Goal: Task Accomplishment & Management: Complete application form

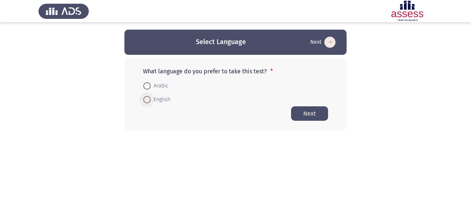
click at [148, 100] on span at bounding box center [146, 99] width 7 height 7
click at [148, 100] on input "English" at bounding box center [146, 99] width 7 height 7
radio input "true"
click at [307, 111] on button "Next" at bounding box center [309, 113] width 37 height 14
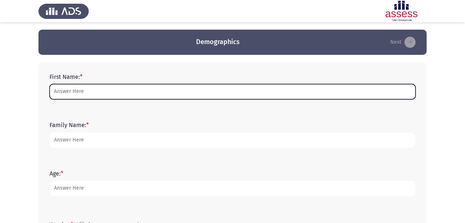
click at [97, 93] on input "First Name: *" at bounding box center [233, 91] width 366 height 15
type input "a"
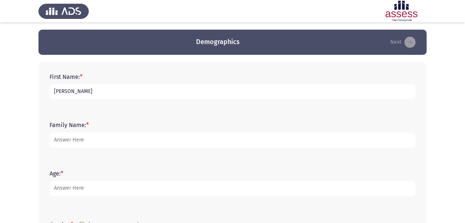
type input "[PERSON_NAME]"
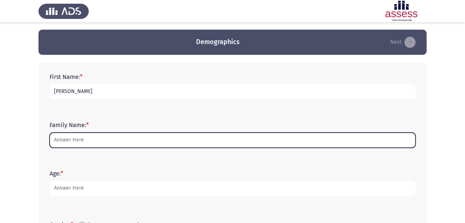
click at [71, 141] on input "Family Name: *" at bounding box center [233, 140] width 366 height 15
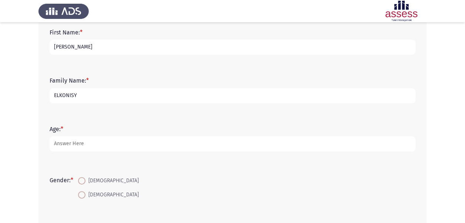
scroll to position [53, 0]
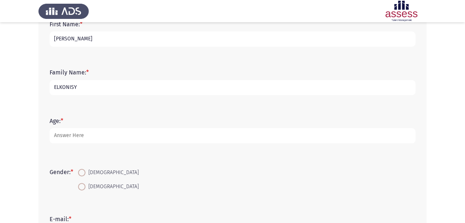
type input "ELKONISY"
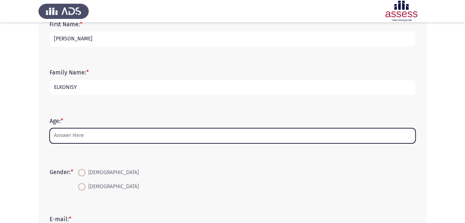
click at [59, 135] on input "Age: *" at bounding box center [233, 135] width 366 height 15
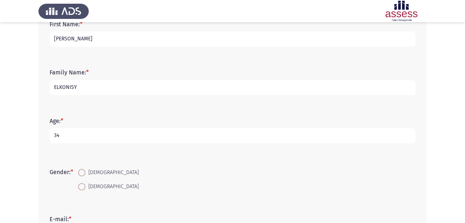
type input "34"
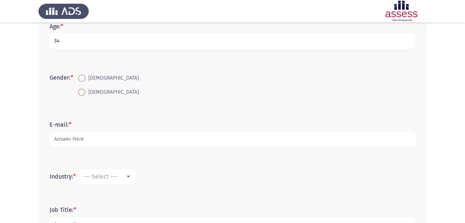
scroll to position [154, 0]
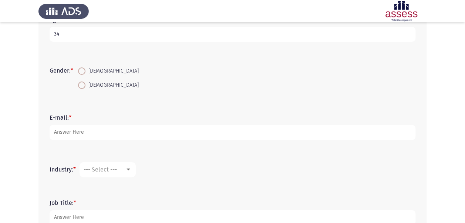
click at [84, 86] on span at bounding box center [81, 84] width 7 height 7
click at [84, 86] on input "[DEMOGRAPHIC_DATA]" at bounding box center [81, 84] width 7 height 7
radio input "true"
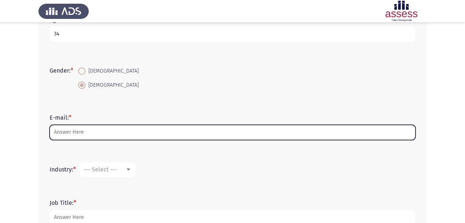
click at [69, 131] on input "E-mail: *" at bounding box center [233, 132] width 366 height 15
type input "A"
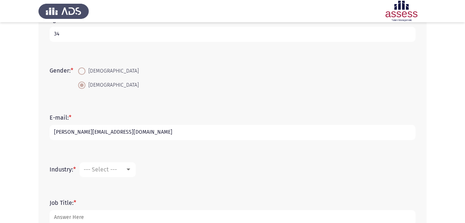
type input "[PERSON_NAME][EMAIL_ADDRESS][DOMAIN_NAME]"
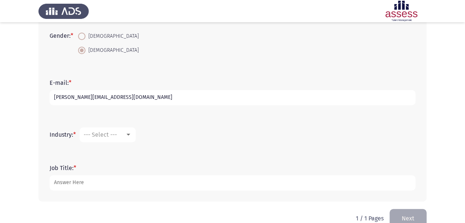
scroll to position [204, 0]
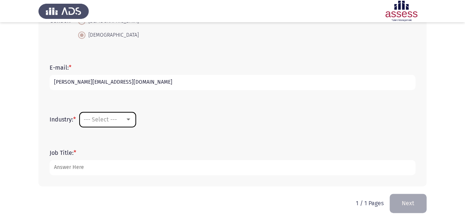
click at [132, 121] on div at bounding box center [128, 120] width 7 height 6
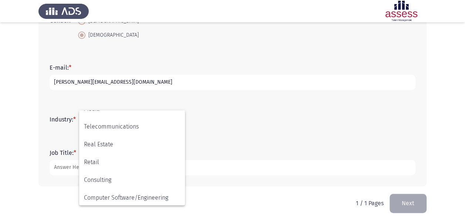
scroll to position [243, 0]
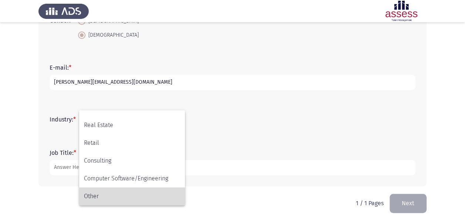
click at [98, 197] on span "Other" at bounding box center [132, 196] width 96 height 18
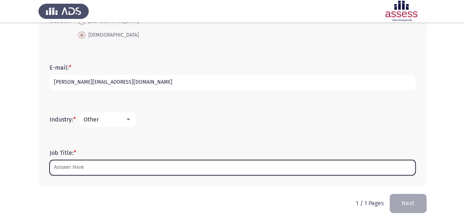
click at [120, 171] on input "Job Title: *" at bounding box center [233, 167] width 366 height 15
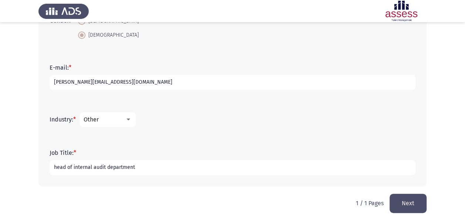
click at [54, 169] on input "head of internal audit department" at bounding box center [233, 167] width 366 height 15
click at [136, 167] on input "Head of internal audit department" at bounding box center [233, 167] width 366 height 15
type input "Head of internal audit department / Quality assurance"
click at [406, 203] on button "Next" at bounding box center [408, 203] width 37 height 19
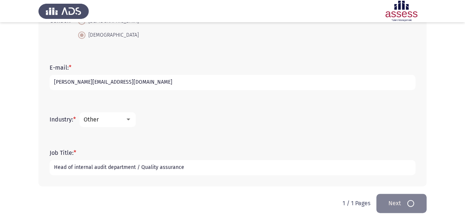
scroll to position [0, 0]
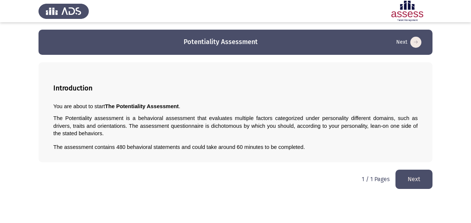
click at [408, 174] on button "Next" at bounding box center [413, 179] width 37 height 19
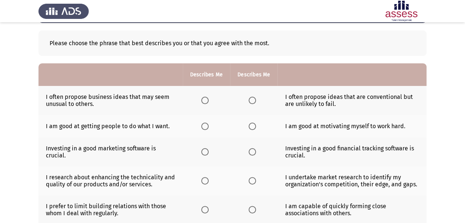
scroll to position [32, 0]
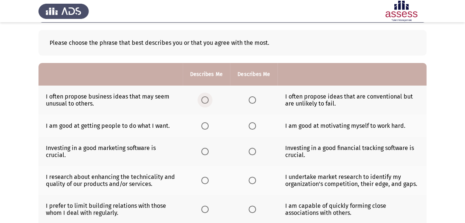
click at [205, 101] on span "Select an option" at bounding box center [204, 99] width 7 height 7
click at [205, 101] on input "Select an option" at bounding box center [204, 99] width 7 height 7
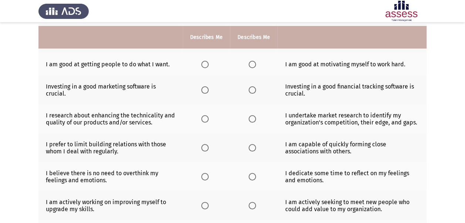
scroll to position [93, 0]
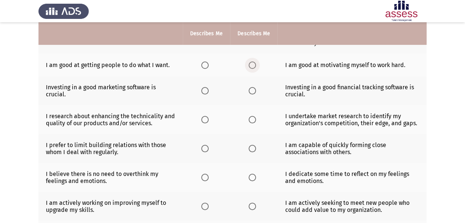
click at [254, 67] on span "Select an option" at bounding box center [252, 64] width 7 height 7
click at [254, 67] on input "Select an option" at bounding box center [252, 64] width 7 height 7
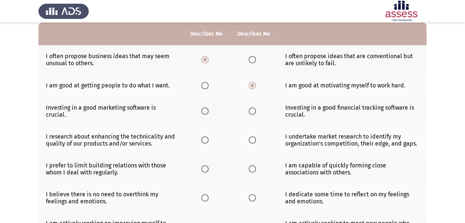
scroll to position [76, 0]
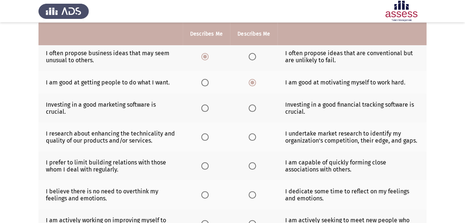
click at [208, 81] on span "Select an option" at bounding box center [204, 82] width 7 height 7
click at [208, 81] on input "Select an option" at bounding box center [204, 82] width 7 height 7
click at [209, 105] on span "Select an option" at bounding box center [204, 107] width 7 height 7
click at [209, 105] on input "Select an option" at bounding box center [204, 107] width 7 height 7
click at [254, 104] on span "Select an option" at bounding box center [252, 107] width 7 height 7
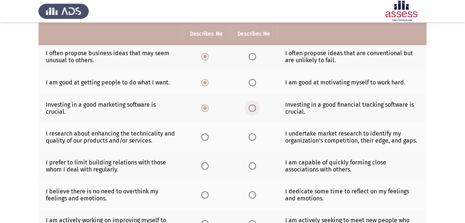
click at [254, 104] on input "Select an option" at bounding box center [252, 107] width 7 height 7
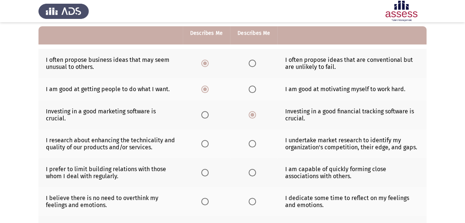
scroll to position [69, 0]
click at [254, 89] on span "Select an option" at bounding box center [252, 89] width 7 height 7
click at [254, 89] on input "Select an option" at bounding box center [252, 89] width 7 height 7
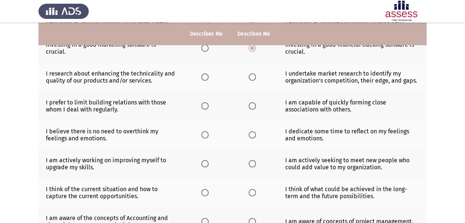
scroll to position [138, 0]
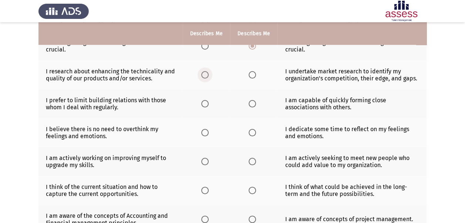
click at [206, 74] on span "Select an option" at bounding box center [204, 74] width 7 height 7
click at [206, 74] on input "Select an option" at bounding box center [204, 74] width 7 height 7
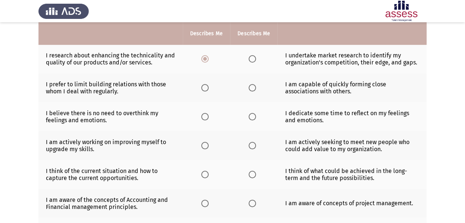
scroll to position [167, 0]
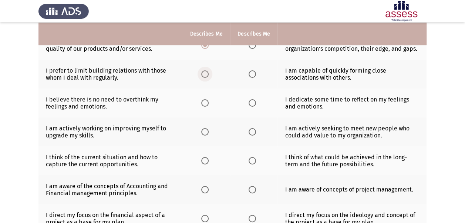
click at [205, 70] on span "Select an option" at bounding box center [204, 73] width 7 height 7
click at [205, 70] on input "Select an option" at bounding box center [204, 73] width 7 height 7
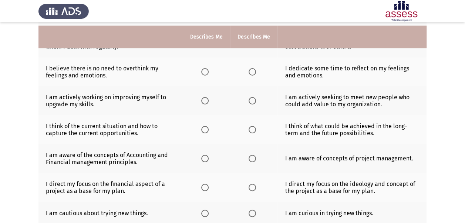
scroll to position [202, 0]
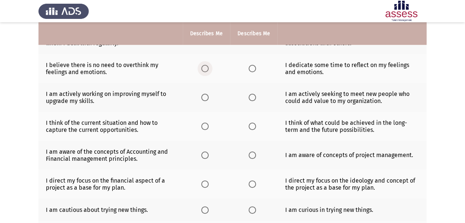
click at [204, 65] on span "Select an option" at bounding box center [204, 68] width 7 height 7
click at [204, 65] on input "Select an option" at bounding box center [204, 68] width 7 height 7
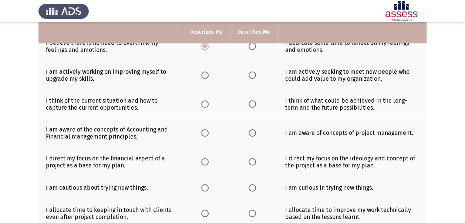
scroll to position [225, 0]
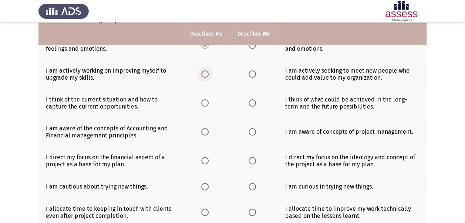
click at [207, 72] on span "Select an option" at bounding box center [204, 73] width 7 height 7
click at [207, 72] on input "Select an option" at bounding box center [204, 73] width 7 height 7
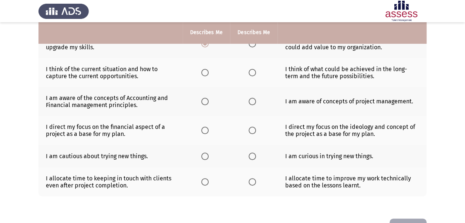
scroll to position [256, 0]
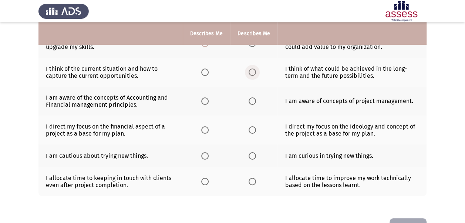
click at [253, 71] on span "Select an option" at bounding box center [252, 72] width 7 height 7
click at [253, 71] on input "Select an option" at bounding box center [252, 72] width 7 height 7
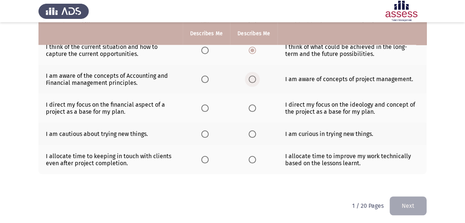
click at [251, 77] on span "Select an option" at bounding box center [252, 79] width 7 height 7
click at [251, 77] on input "Select an option" at bounding box center [252, 79] width 7 height 7
click at [203, 107] on span "Select an option" at bounding box center [204, 107] width 7 height 7
click at [203, 107] on input "Select an option" at bounding box center [204, 107] width 7 height 7
click at [251, 130] on span "Select an option" at bounding box center [252, 133] width 7 height 7
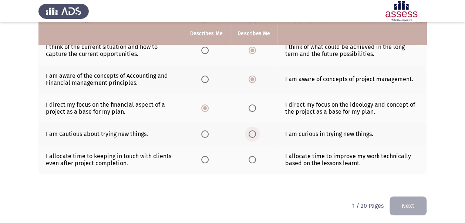
click at [251, 130] on input "Select an option" at bounding box center [252, 133] width 7 height 7
click at [250, 157] on span "Select an option" at bounding box center [252, 159] width 7 height 7
click at [250, 157] on input "Select an option" at bounding box center [252, 159] width 7 height 7
click at [405, 203] on button "Next" at bounding box center [408, 205] width 37 height 19
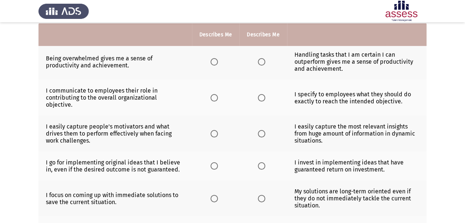
scroll to position [75, 0]
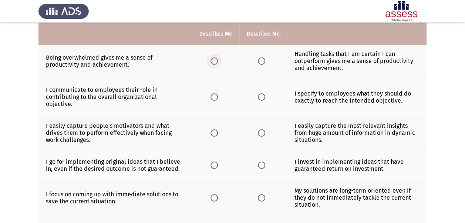
click at [215, 60] on span "Select an option" at bounding box center [214, 60] width 7 height 7
click at [215, 60] on input "Select an option" at bounding box center [214, 60] width 7 height 7
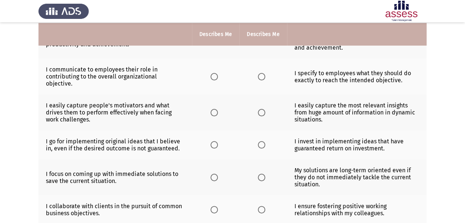
scroll to position [96, 0]
click at [216, 73] on span "Select an option" at bounding box center [214, 76] width 7 height 7
click at [216, 73] on input "Select an option" at bounding box center [214, 76] width 7 height 7
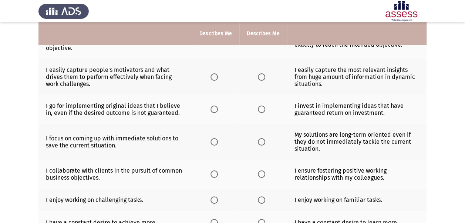
scroll to position [126, 0]
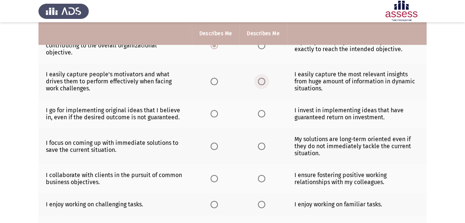
click at [261, 78] on span "Select an option" at bounding box center [261, 81] width 7 height 7
click at [261, 78] on input "Select an option" at bounding box center [261, 81] width 7 height 7
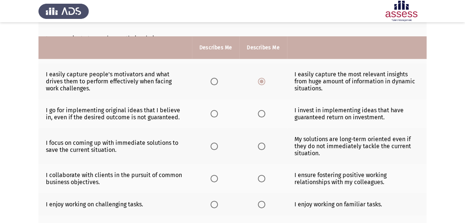
scroll to position [142, 0]
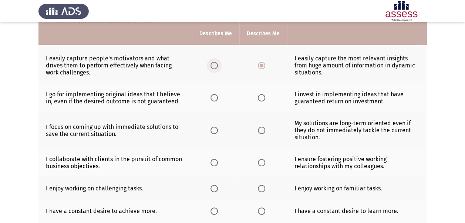
click at [218, 62] on span "Select an option" at bounding box center [214, 65] width 7 height 7
click at [218, 62] on input "Select an option" at bounding box center [214, 65] width 7 height 7
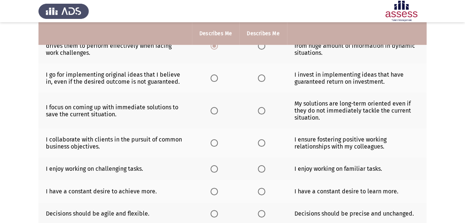
scroll to position [164, 0]
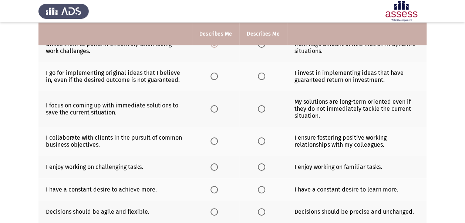
click at [260, 73] on span "Select an option" at bounding box center [261, 76] width 7 height 7
click at [260, 73] on input "Select an option" at bounding box center [261, 76] width 7 height 7
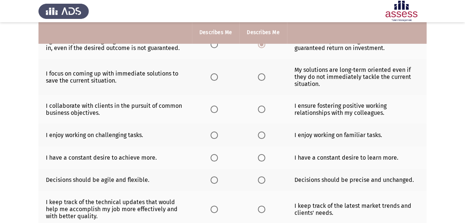
scroll to position [201, 0]
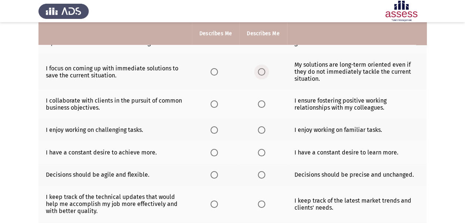
click at [263, 68] on span "Select an option" at bounding box center [261, 71] width 7 height 7
click at [263, 68] on input "Select an option" at bounding box center [261, 71] width 7 height 7
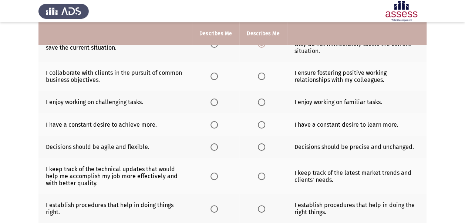
scroll to position [230, 0]
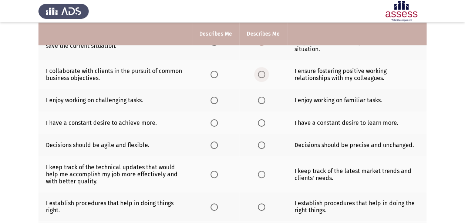
click at [264, 71] on span "Select an option" at bounding box center [261, 74] width 7 height 7
click at [264, 71] on input "Select an option" at bounding box center [261, 74] width 7 height 7
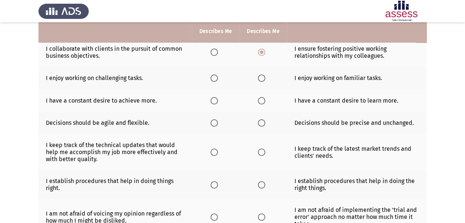
scroll to position [255, 0]
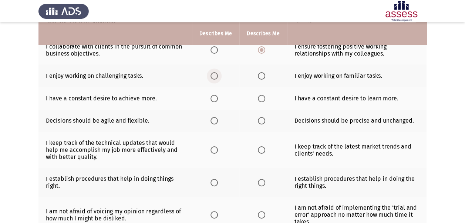
click at [216, 72] on span "Select an option" at bounding box center [214, 75] width 7 height 7
click at [216, 72] on input "Select an option" at bounding box center [214, 75] width 7 height 7
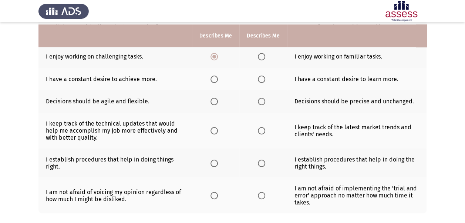
scroll to position [282, 0]
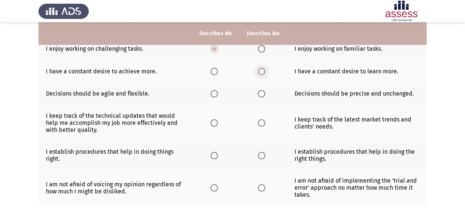
click at [264, 68] on span "Select an option" at bounding box center [261, 71] width 7 height 7
click at [264, 68] on input "Select an option" at bounding box center [261, 71] width 7 height 7
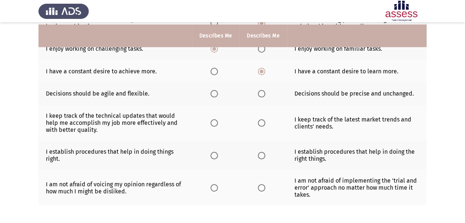
scroll to position [284, 0]
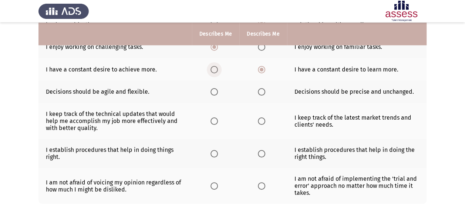
click at [214, 66] on span "Select an option" at bounding box center [214, 69] width 7 height 7
click at [214, 66] on input "Select an option" at bounding box center [214, 69] width 7 height 7
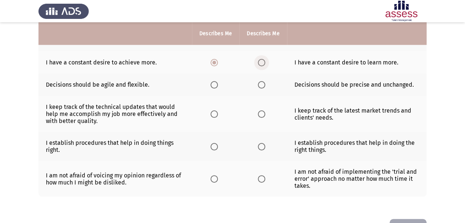
click at [266, 59] on label "Select an option" at bounding box center [263, 62] width 10 height 7
click at [265, 59] on input "Select an option" at bounding box center [261, 62] width 7 height 7
click at [215, 81] on span "Select an option" at bounding box center [214, 84] width 7 height 7
click at [215, 81] on input "Select an option" at bounding box center [214, 84] width 7 height 7
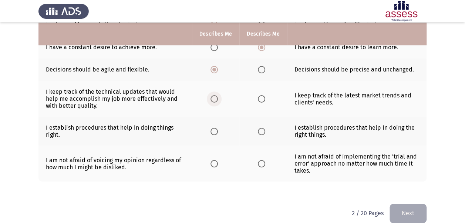
click at [216, 95] on span "Select an option" at bounding box center [214, 98] width 7 height 7
click at [216, 95] on input "Select an option" at bounding box center [214, 98] width 7 height 7
click at [260, 95] on span "Select an option" at bounding box center [261, 98] width 7 height 7
click at [260, 95] on input "Select an option" at bounding box center [261, 98] width 7 height 7
click at [217, 128] on span "Select an option" at bounding box center [214, 131] width 7 height 7
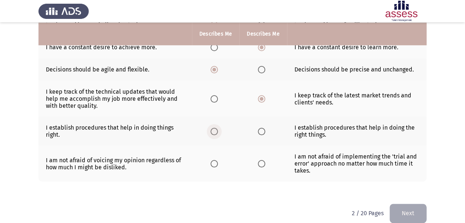
click at [217, 128] on input "Select an option" at bounding box center [214, 131] width 7 height 7
click at [213, 160] on span "Select an option" at bounding box center [214, 163] width 7 height 7
click at [213, 160] on input "Select an option" at bounding box center [214, 163] width 7 height 7
click at [401, 207] on button "Next" at bounding box center [408, 213] width 37 height 19
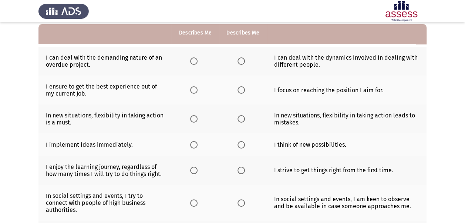
scroll to position [70, 0]
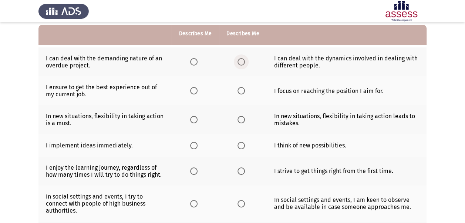
click at [245, 62] on label "Select an option" at bounding box center [243, 61] width 10 height 7
click at [245, 62] on input "Select an option" at bounding box center [241, 61] width 7 height 7
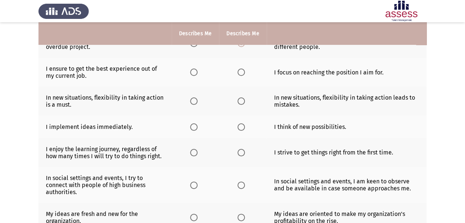
scroll to position [91, 0]
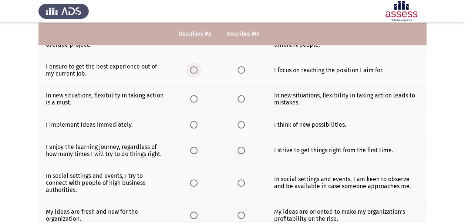
click at [194, 70] on span "Select an option" at bounding box center [193, 69] width 7 height 7
click at [194, 70] on input "Select an option" at bounding box center [193, 69] width 7 height 7
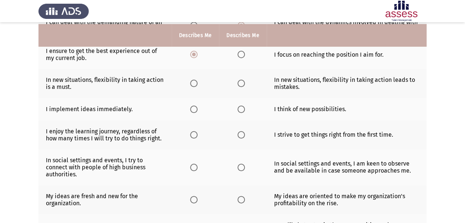
scroll to position [108, 0]
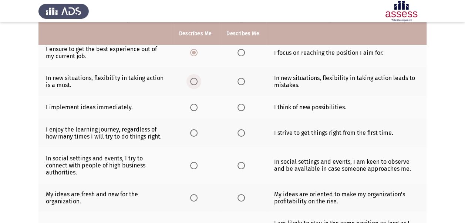
click at [193, 79] on span "Select an option" at bounding box center [193, 81] width 7 height 7
click at [193, 79] on input "Select an option" at bounding box center [193, 81] width 7 height 7
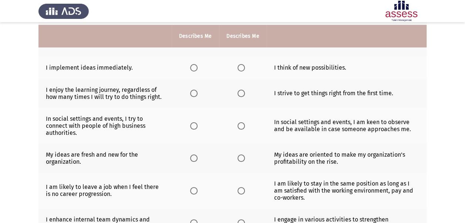
scroll to position [151, 0]
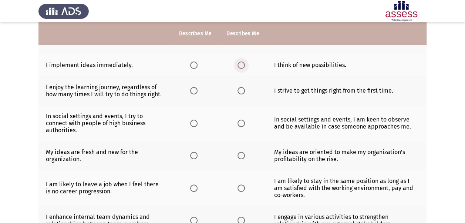
click at [242, 63] on span "Select an option" at bounding box center [241, 64] width 7 height 7
click at [242, 63] on input "Select an option" at bounding box center [241, 64] width 7 height 7
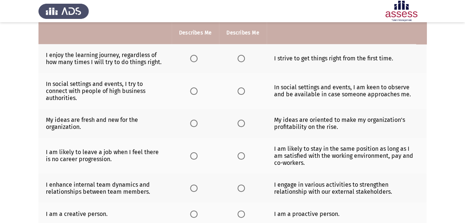
scroll to position [184, 0]
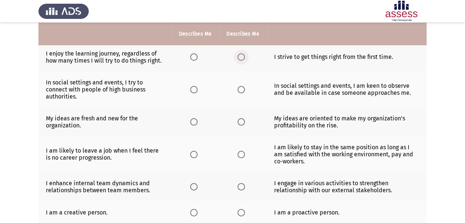
click at [244, 56] on span "Select an option" at bounding box center [241, 56] width 7 height 7
click at [244, 56] on input "Select an option" at bounding box center [241, 56] width 7 height 7
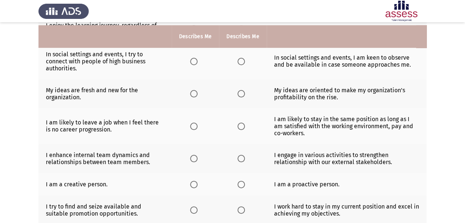
scroll to position [216, 0]
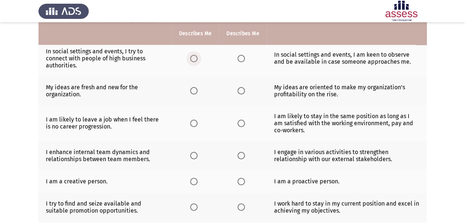
click at [193, 56] on span "Select an option" at bounding box center [193, 58] width 7 height 7
click at [193, 56] on input "Select an option" at bounding box center [193, 58] width 7 height 7
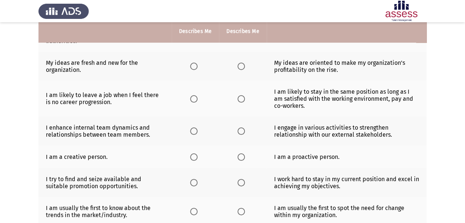
scroll to position [244, 0]
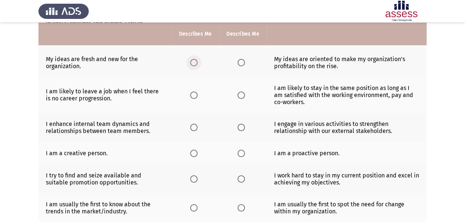
click at [194, 59] on span "Select an option" at bounding box center [193, 62] width 7 height 7
click at [194, 59] on input "Select an option" at bounding box center [193, 62] width 7 height 7
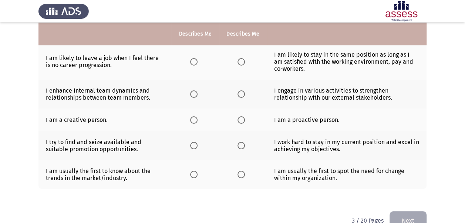
scroll to position [278, 0]
click at [194, 59] on span "Select an option" at bounding box center [193, 60] width 7 height 7
click at [194, 59] on input "Select an option" at bounding box center [193, 60] width 7 height 7
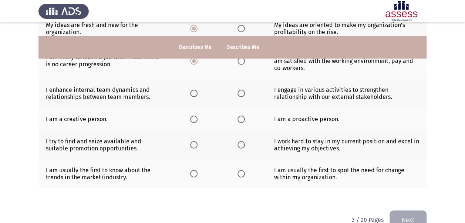
scroll to position [291, 0]
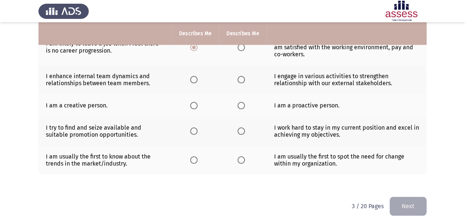
click at [241, 80] on span "Select an option" at bounding box center [241, 79] width 7 height 7
click at [241, 80] on input "Select an option" at bounding box center [241, 79] width 7 height 7
click at [241, 103] on span "Select an option" at bounding box center [241, 105] width 7 height 7
click at [241, 103] on input "Select an option" at bounding box center [241, 105] width 7 height 7
click at [194, 128] on span "Select an option" at bounding box center [193, 130] width 7 height 7
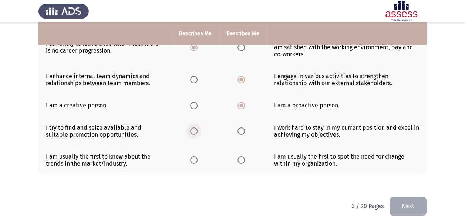
click at [194, 128] on input "Select an option" at bounding box center [193, 130] width 7 height 7
click at [197, 156] on span "Select an option" at bounding box center [193, 159] width 7 height 7
click at [197, 156] on input "Select an option" at bounding box center [193, 159] width 7 height 7
click at [408, 200] on button "Next" at bounding box center [408, 206] width 37 height 19
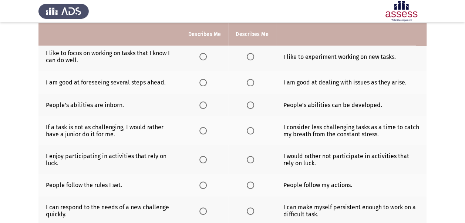
scroll to position [76, 0]
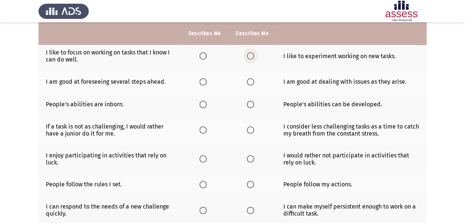
click at [250, 56] on span "Select an option" at bounding box center [250, 55] width 7 height 7
click at [250, 56] on input "Select an option" at bounding box center [250, 55] width 7 height 7
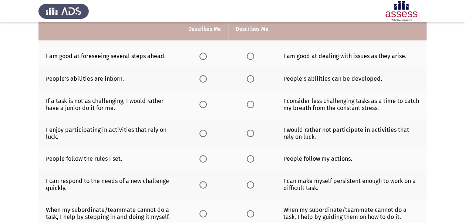
scroll to position [93, 0]
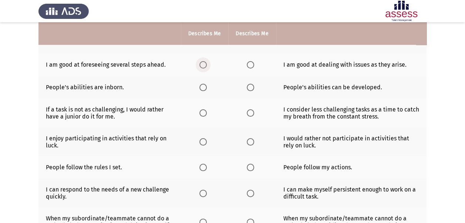
click at [200, 64] on span "Select an option" at bounding box center [203, 64] width 7 height 7
click at [200, 64] on input "Select an option" at bounding box center [203, 64] width 7 height 7
click at [250, 65] on span "Select an option" at bounding box center [250, 64] width 7 height 7
click at [250, 65] on input "Select an option" at bounding box center [250, 64] width 7 height 7
click at [202, 66] on span "Select an option" at bounding box center [203, 64] width 7 height 7
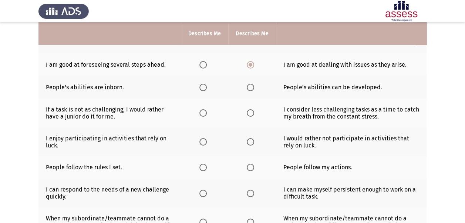
click at [202, 66] on input "Select an option" at bounding box center [203, 64] width 7 height 7
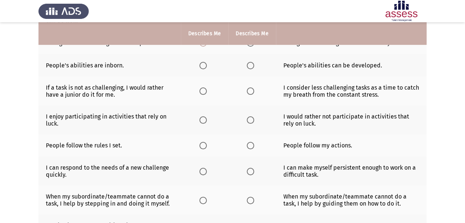
scroll to position [116, 0]
click at [251, 65] on span "Select an option" at bounding box center [250, 64] width 7 height 7
click at [251, 65] on input "Select an option" at bounding box center [250, 64] width 7 height 7
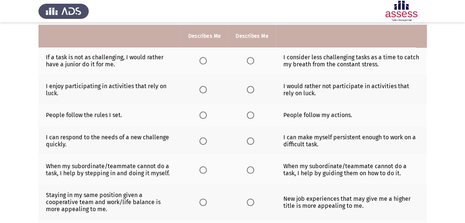
scroll to position [148, 0]
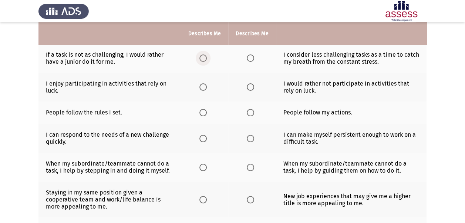
click at [204, 60] on span "Select an option" at bounding box center [203, 57] width 7 height 7
click at [204, 60] on input "Select an option" at bounding box center [203, 57] width 7 height 7
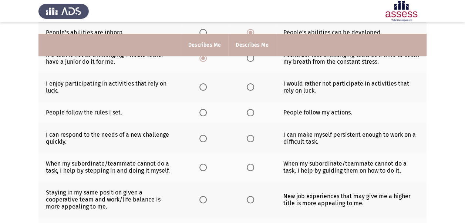
scroll to position [167, 0]
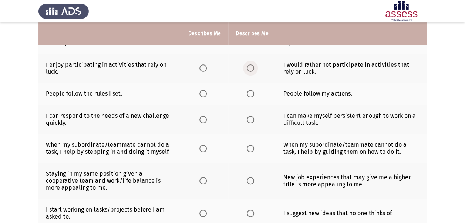
click at [253, 70] on span "Select an option" at bounding box center [250, 67] width 7 height 7
click at [253, 70] on input "Select an option" at bounding box center [250, 67] width 7 height 7
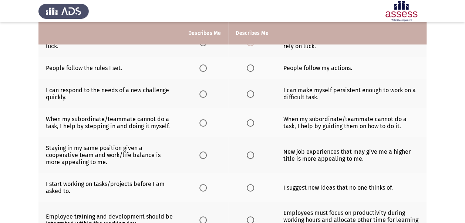
scroll to position [196, 0]
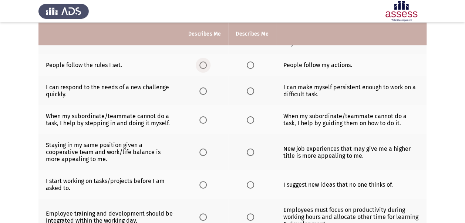
click at [204, 66] on span "Select an option" at bounding box center [203, 64] width 7 height 7
click at [204, 66] on input "Select an option" at bounding box center [203, 64] width 7 height 7
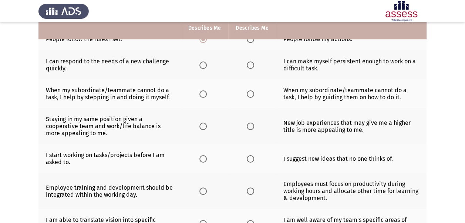
scroll to position [223, 0]
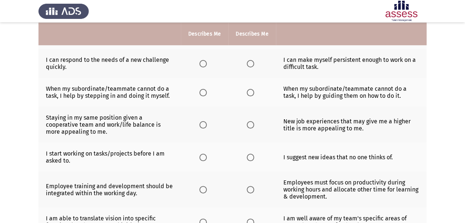
click at [249, 62] on span "Select an option" at bounding box center [250, 63] width 7 height 7
click at [249, 62] on input "Select an option" at bounding box center [250, 63] width 7 height 7
click at [203, 60] on span "Select an option" at bounding box center [203, 63] width 7 height 7
click at [203, 60] on input "Select an option" at bounding box center [203, 63] width 7 height 7
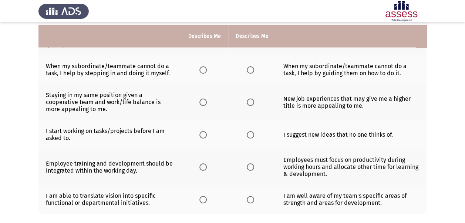
scroll to position [248, 0]
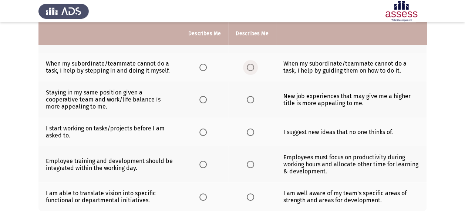
click at [247, 67] on span "Select an option" at bounding box center [250, 67] width 7 height 7
click at [247, 67] on input "Select an option" at bounding box center [250, 67] width 7 height 7
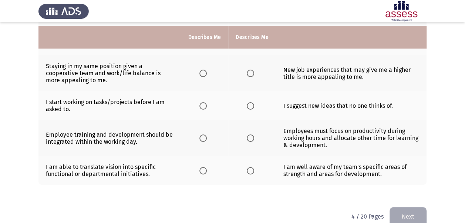
scroll to position [278, 0]
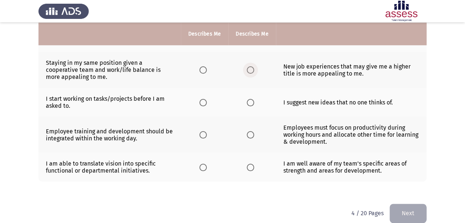
click at [248, 68] on span "Select an option" at bounding box center [250, 69] width 7 height 7
click at [248, 68] on input "Select an option" at bounding box center [250, 69] width 7 height 7
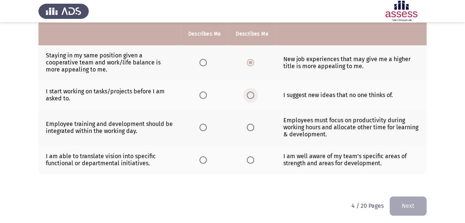
click at [249, 93] on span "Select an option" at bounding box center [250, 94] width 7 height 7
click at [249, 93] on input "Select an option" at bounding box center [250, 94] width 7 height 7
click at [204, 125] on span "Select an option" at bounding box center [203, 127] width 7 height 7
click at [204, 125] on input "Select an option" at bounding box center [203, 127] width 7 height 7
click at [254, 156] on label "Select an option" at bounding box center [252, 159] width 10 height 7
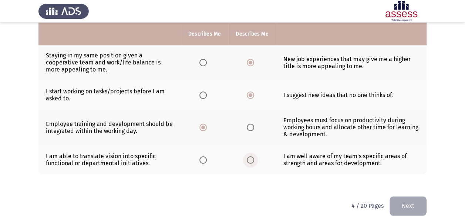
click at [254, 156] on input "Select an option" at bounding box center [250, 159] width 7 height 7
click at [202, 156] on span "Select an option" at bounding box center [203, 159] width 7 height 7
click at [202, 156] on input "Select an option" at bounding box center [203, 159] width 7 height 7
click at [407, 198] on button "Next" at bounding box center [408, 205] width 37 height 19
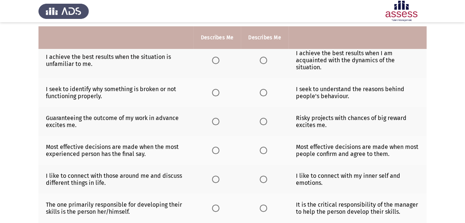
scroll to position [66, 0]
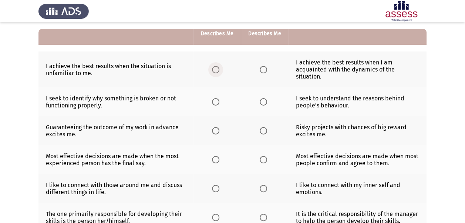
click at [217, 70] on span "Select an option" at bounding box center [215, 69] width 7 height 7
click at [217, 70] on input "Select an option" at bounding box center [215, 69] width 7 height 7
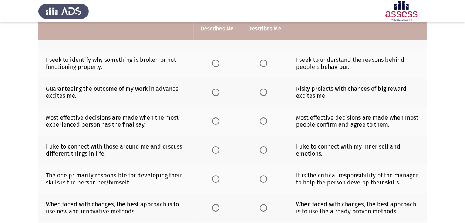
scroll to position [107, 0]
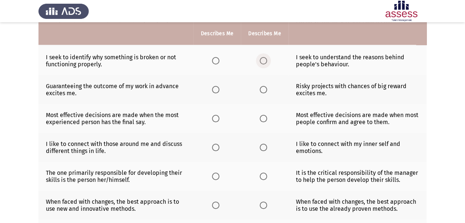
click at [263, 60] on span "Select an option" at bounding box center [263, 60] width 7 height 7
click at [263, 60] on input "Select an option" at bounding box center [263, 60] width 7 height 7
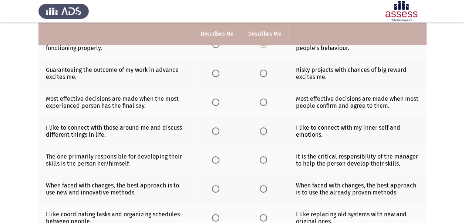
scroll to position [113, 0]
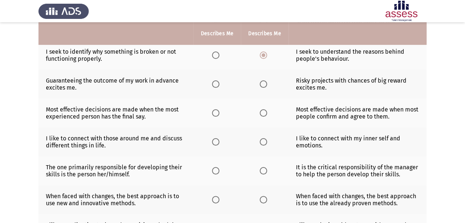
click at [216, 59] on th at bounding box center [217, 55] width 47 height 29
click at [216, 56] on span "Select an option" at bounding box center [215, 54] width 7 height 7
click at [216, 56] on input "Select an option" at bounding box center [215, 54] width 7 height 7
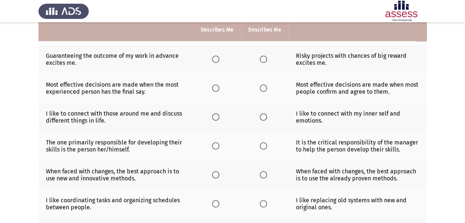
scroll to position [139, 0]
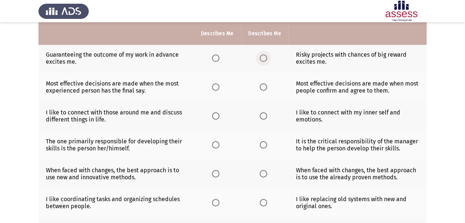
click at [262, 59] on span "Select an option" at bounding box center [263, 57] width 7 height 7
click at [262, 59] on input "Select an option" at bounding box center [263, 57] width 7 height 7
click at [217, 59] on span "Select an option" at bounding box center [215, 57] width 7 height 7
click at [217, 59] on input "Select an option" at bounding box center [215, 57] width 7 height 7
click at [263, 58] on span "Select an option" at bounding box center [263, 57] width 7 height 7
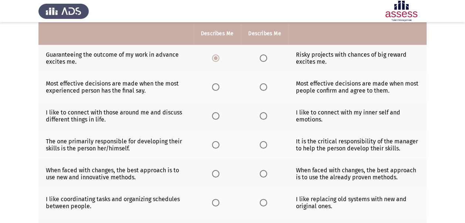
click at [263, 58] on input "Select an option" at bounding box center [263, 57] width 7 height 7
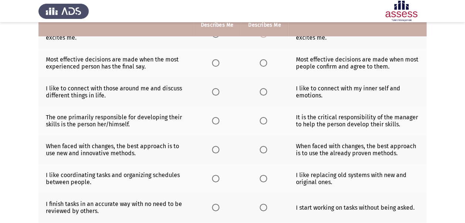
scroll to position [165, 0]
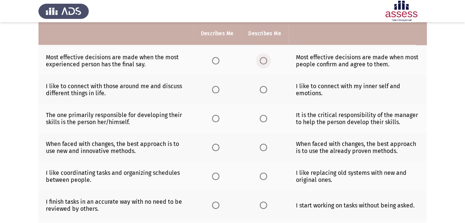
click at [264, 60] on span "Select an option" at bounding box center [263, 60] width 7 height 7
click at [264, 60] on input "Select an option" at bounding box center [263, 60] width 7 height 7
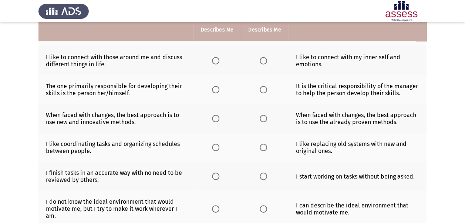
scroll to position [198, 0]
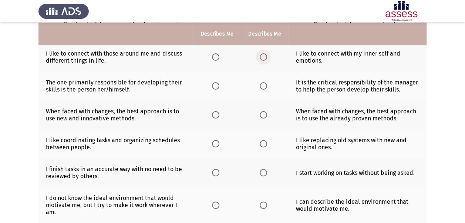
click at [264, 53] on span "Select an option" at bounding box center [263, 56] width 7 height 7
click at [264, 53] on input "Select an option" at bounding box center [263, 56] width 7 height 7
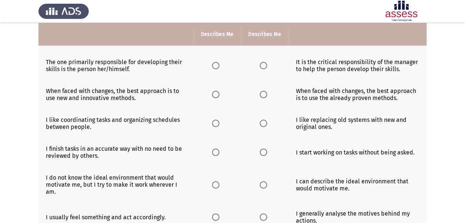
scroll to position [219, 0]
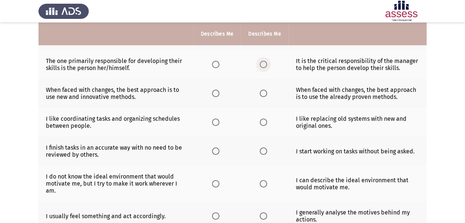
click at [264, 65] on span "Select an option" at bounding box center [263, 64] width 7 height 7
click at [264, 65] on input "Select an option" at bounding box center [263, 64] width 7 height 7
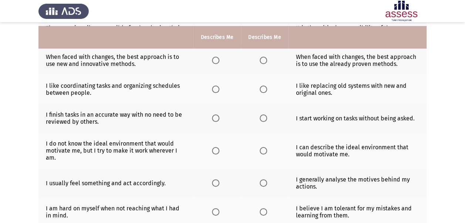
scroll to position [256, 0]
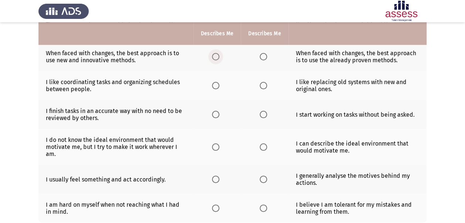
click at [216, 53] on span "Select an option" at bounding box center [215, 56] width 7 height 7
click at [216, 53] on input "Select an option" at bounding box center [215, 56] width 7 height 7
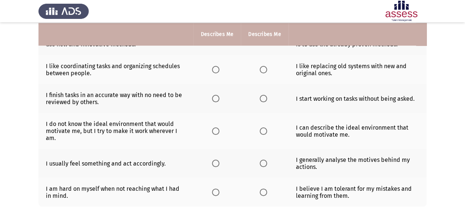
scroll to position [273, 0]
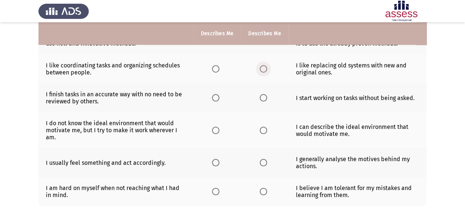
click at [261, 66] on span "Select an option" at bounding box center [263, 68] width 7 height 7
click at [261, 66] on input "Select an option" at bounding box center [263, 68] width 7 height 7
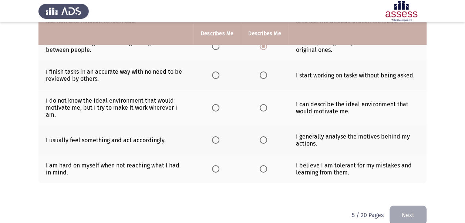
scroll to position [298, 0]
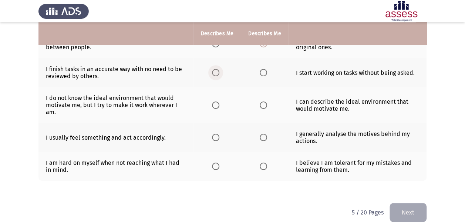
click at [215, 70] on span "Select an option" at bounding box center [215, 72] width 7 height 7
click at [215, 70] on input "Select an option" at bounding box center [215, 72] width 7 height 7
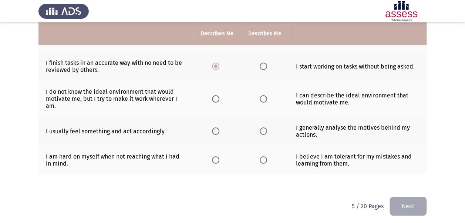
click at [262, 96] on span "Select an option" at bounding box center [263, 98] width 7 height 7
click at [262, 96] on input "Select an option" at bounding box center [263, 98] width 7 height 7
click at [262, 130] on span "Select an option" at bounding box center [263, 130] width 7 height 7
click at [262, 130] on input "Select an option" at bounding box center [263, 130] width 7 height 7
click at [262, 157] on span "Select an option" at bounding box center [263, 159] width 7 height 7
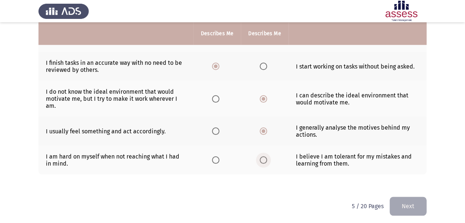
click at [262, 157] on input "Select an option" at bounding box center [263, 159] width 7 height 7
click at [403, 204] on button "Next" at bounding box center [408, 206] width 37 height 19
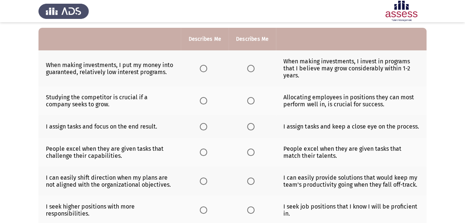
scroll to position [73, 0]
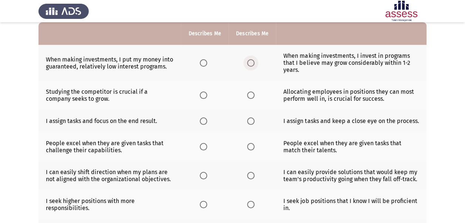
click at [250, 65] on span "Select an option" at bounding box center [250, 62] width 7 height 7
click at [250, 65] on input "Select an option" at bounding box center [250, 62] width 7 height 7
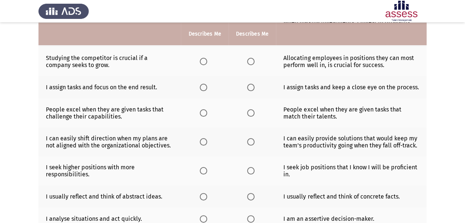
scroll to position [107, 0]
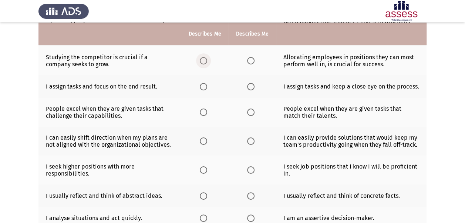
click at [207, 62] on span "Select an option" at bounding box center [203, 60] width 7 height 7
click at [207, 62] on input "Select an option" at bounding box center [203, 60] width 7 height 7
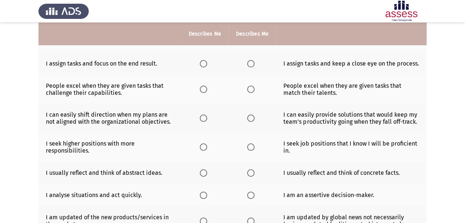
scroll to position [135, 0]
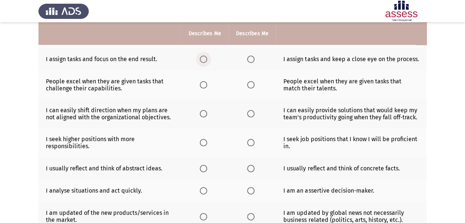
click at [204, 60] on span "Select an option" at bounding box center [203, 59] width 7 height 7
click at [204, 60] on input "Select an option" at bounding box center [203, 59] width 7 height 7
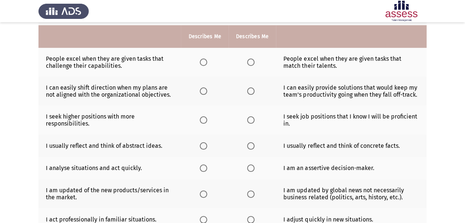
scroll to position [161, 0]
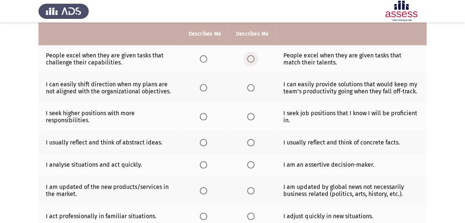
click at [249, 55] on span "Select an option" at bounding box center [250, 58] width 7 height 7
click at [249, 55] on input "Select an option" at bounding box center [250, 58] width 7 height 7
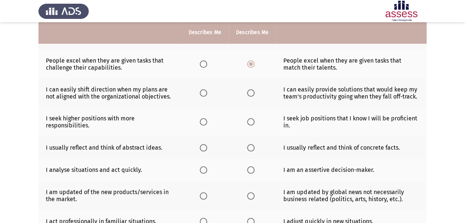
scroll to position [156, 0]
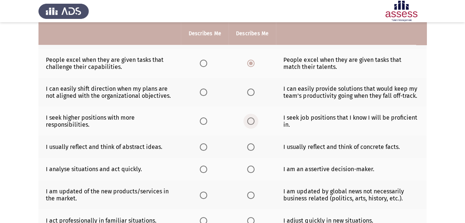
click at [250, 121] on span "Select an option" at bounding box center [250, 120] width 7 height 7
click at [250, 121] on input "Select an option" at bounding box center [250, 120] width 7 height 7
click at [203, 61] on span "Select an option" at bounding box center [203, 63] width 7 height 7
click at [203, 61] on input "Select an option" at bounding box center [203, 63] width 7 height 7
click at [201, 90] on span "Select an option" at bounding box center [203, 91] width 7 height 7
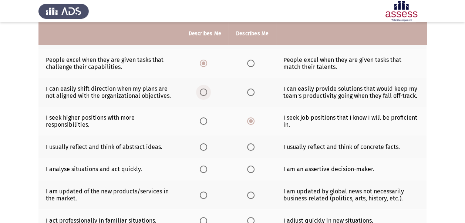
click at [201, 90] on input "Select an option" at bounding box center [203, 91] width 7 height 7
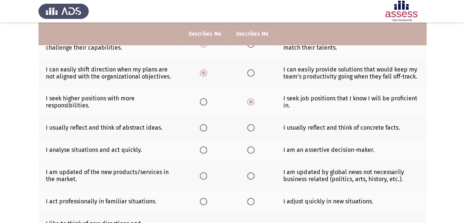
scroll to position [183, 0]
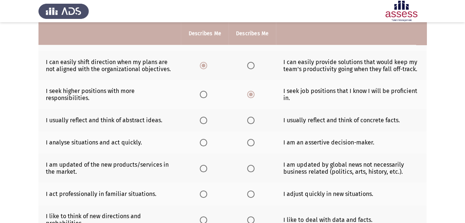
drag, startPoint x: 452, startPoint y: 111, endPoint x: 467, endPoint y: 100, distance: 18.5
click at [465, 100] on html "Potentiality Assessment Next Please choose the phrase that best describes you o…" at bounding box center [232, 66] width 465 height 498
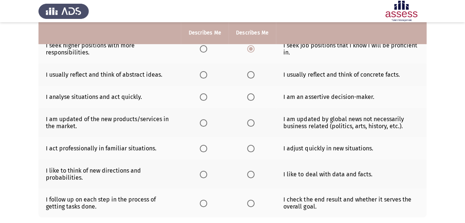
scroll to position [231, 0]
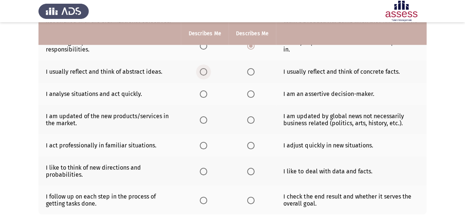
click at [204, 70] on span "Select an option" at bounding box center [203, 71] width 7 height 7
click at [204, 70] on input "Select an option" at bounding box center [203, 71] width 7 height 7
click at [250, 69] on span "Select an option" at bounding box center [250, 71] width 7 height 7
click at [250, 69] on input "Select an option" at bounding box center [250, 71] width 7 height 7
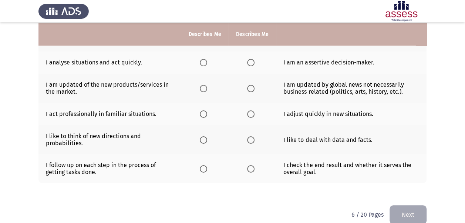
scroll to position [264, 0]
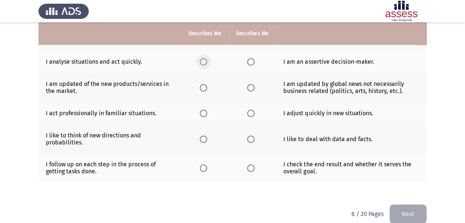
click at [204, 62] on span "Select an option" at bounding box center [203, 61] width 7 height 7
click at [204, 62] on input "Select an option" at bounding box center [203, 61] width 7 height 7
click at [248, 60] on span "Select an option" at bounding box center [250, 61] width 7 height 7
click at [248, 60] on input "Select an option" at bounding box center [250, 61] width 7 height 7
click at [199, 61] on th at bounding box center [204, 62] width 47 height 23
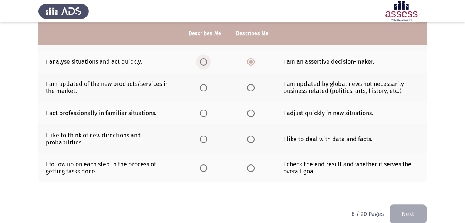
click at [203, 61] on span "Select an option" at bounding box center [203, 61] width 7 height 7
click at [203, 61] on input "Select an option" at bounding box center [203, 61] width 7 height 7
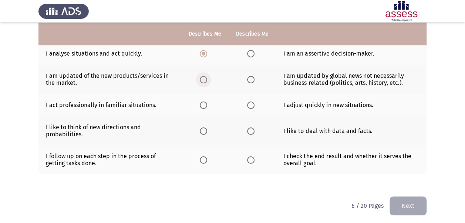
click at [203, 76] on span "Select an option" at bounding box center [203, 79] width 7 height 7
click at [203, 76] on input "Select an option" at bounding box center [203, 79] width 7 height 7
click at [250, 101] on span "Select an option" at bounding box center [250, 104] width 7 height 7
click at [250, 101] on input "Select an option" at bounding box center [250, 104] width 7 height 7
click at [254, 138] on th at bounding box center [252, 130] width 47 height 29
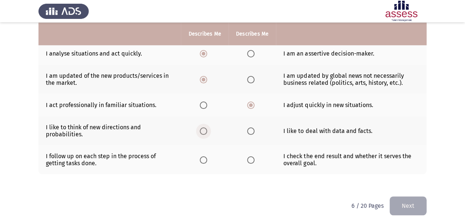
click at [204, 129] on span "Select an option" at bounding box center [203, 130] width 7 height 7
click at [204, 129] on input "Select an option" at bounding box center [203, 130] width 7 height 7
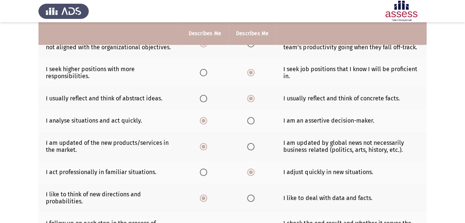
scroll to position [206, 0]
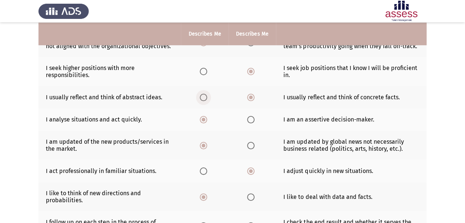
click at [204, 97] on span "Select an option" at bounding box center [203, 97] width 7 height 7
click at [204, 97] on input "Select an option" at bounding box center [203, 97] width 7 height 7
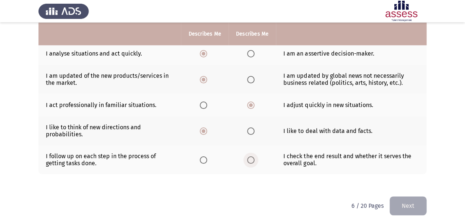
click at [251, 157] on span "Select an option" at bounding box center [250, 159] width 7 height 7
click at [251, 157] on input "Select an option" at bounding box center [250, 159] width 7 height 7
click at [405, 205] on button "Next" at bounding box center [408, 205] width 37 height 19
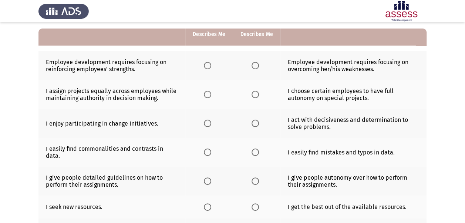
scroll to position [61, 0]
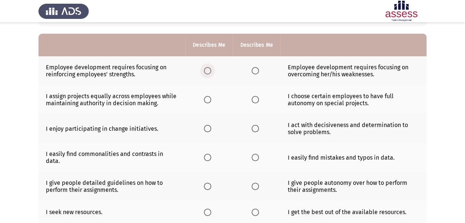
click at [206, 70] on span "Select an option" at bounding box center [207, 70] width 7 height 7
click at [206, 70] on input "Select an option" at bounding box center [207, 70] width 7 height 7
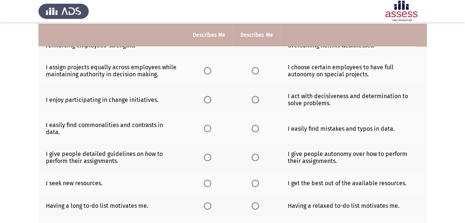
scroll to position [93, 0]
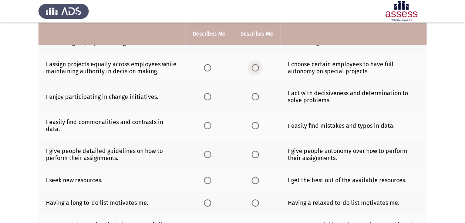
click at [260, 69] on label "Select an option" at bounding box center [257, 67] width 10 height 7
click at [259, 69] on input "Select an option" at bounding box center [255, 67] width 7 height 7
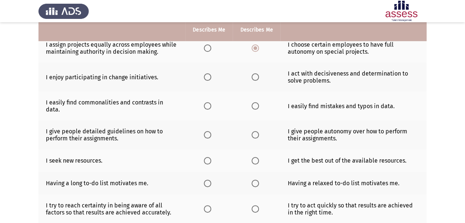
scroll to position [117, 0]
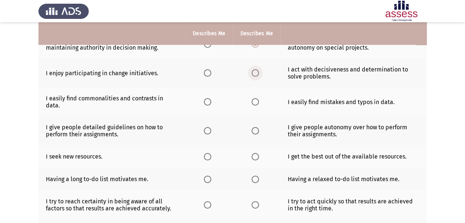
click at [255, 71] on span "Select an option" at bounding box center [255, 72] width 7 height 7
click at [255, 71] on input "Select an option" at bounding box center [255, 72] width 7 height 7
click at [208, 74] on span "Select an option" at bounding box center [207, 72] width 7 height 7
click at [208, 74] on input "Select an option" at bounding box center [207, 72] width 7 height 7
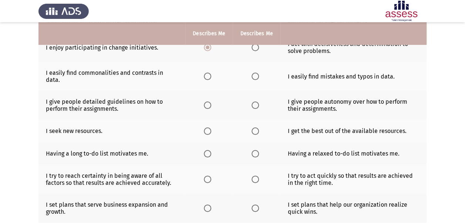
scroll to position [146, 0]
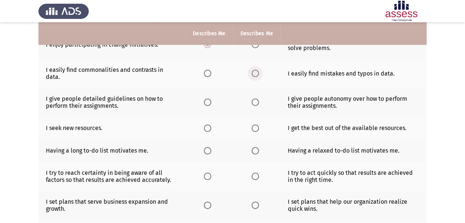
click at [257, 70] on span "Select an option" at bounding box center [255, 73] width 7 height 7
click at [257, 70] on input "Select an option" at bounding box center [255, 73] width 7 height 7
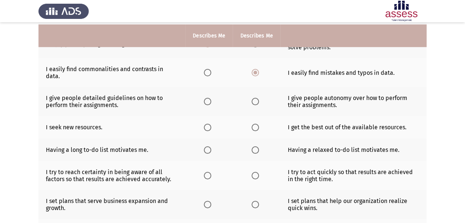
scroll to position [148, 0]
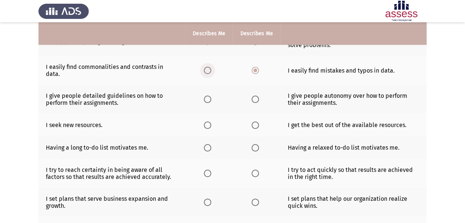
click at [206, 67] on span "Select an option" at bounding box center [207, 70] width 7 height 7
click at [206, 67] on input "Select an option" at bounding box center [207, 70] width 7 height 7
click at [206, 96] on span "Select an option" at bounding box center [207, 99] width 7 height 7
click at [206, 96] on input "Select an option" at bounding box center [207, 99] width 7 height 7
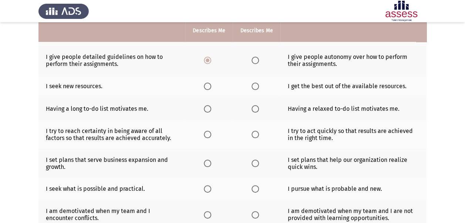
scroll to position [191, 0]
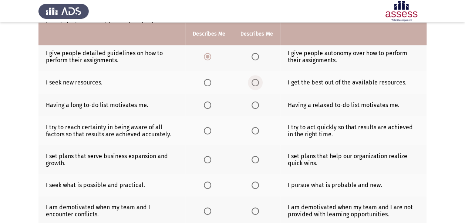
click at [254, 79] on span "Select an option" at bounding box center [255, 82] width 7 height 7
click at [254, 79] on input "Select an option" at bounding box center [255, 82] width 7 height 7
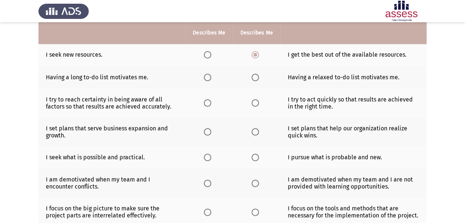
scroll to position [221, 0]
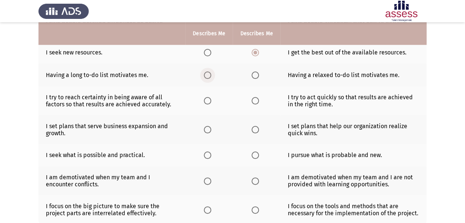
click at [210, 71] on span "Select an option" at bounding box center [207, 74] width 7 height 7
click at [210, 71] on input "Select an option" at bounding box center [207, 74] width 7 height 7
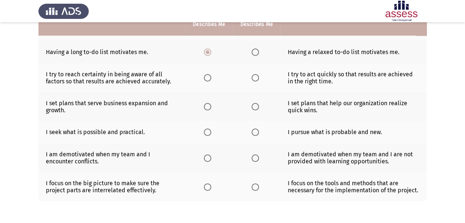
scroll to position [235, 0]
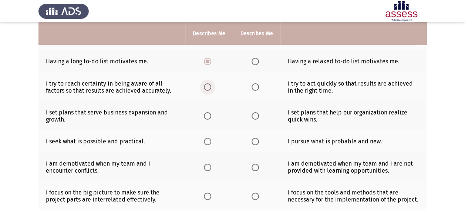
click at [210, 83] on span "Select an option" at bounding box center [207, 86] width 7 height 7
click at [210, 83] on input "Select an option" at bounding box center [207, 86] width 7 height 7
click at [206, 112] on span "Select an option" at bounding box center [207, 115] width 7 height 7
click at [206, 112] on input "Select an option" at bounding box center [207, 115] width 7 height 7
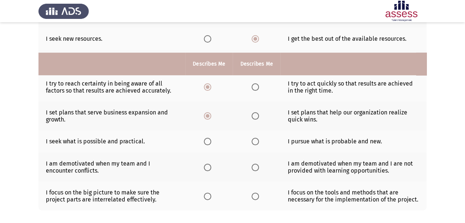
scroll to position [265, 0]
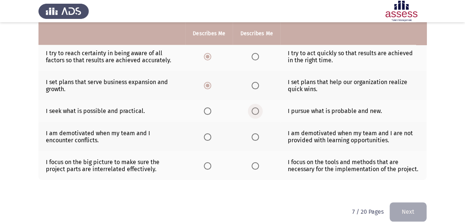
click at [255, 107] on span "Select an option" at bounding box center [255, 110] width 7 height 7
click at [255, 107] on input "Select an option" at bounding box center [255, 110] width 7 height 7
click at [254, 133] on span "Select an option" at bounding box center [255, 136] width 7 height 7
click at [254, 133] on input "Select an option" at bounding box center [255, 136] width 7 height 7
click at [253, 162] on span "Select an option" at bounding box center [255, 165] width 7 height 7
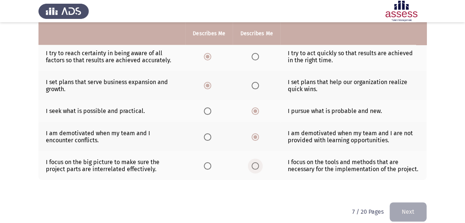
click at [253, 162] on input "Select an option" at bounding box center [255, 165] width 7 height 7
click at [409, 204] on button "Next" at bounding box center [408, 211] width 37 height 19
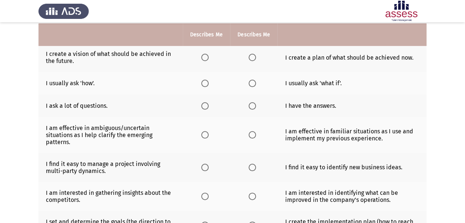
scroll to position [76, 0]
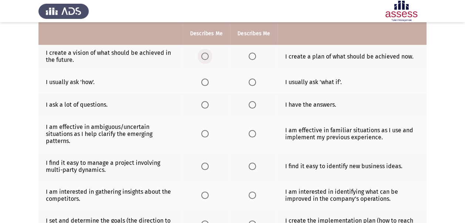
click at [206, 55] on span "Select an option" at bounding box center [204, 56] width 7 height 7
click at [206, 55] on input "Select an option" at bounding box center [204, 56] width 7 height 7
click at [253, 82] on span "Select an option" at bounding box center [253, 82] width 0 height 0
click at [251, 81] on input "Select an option" at bounding box center [252, 81] width 7 height 7
click at [249, 105] on span "Select an option" at bounding box center [252, 104] width 7 height 7
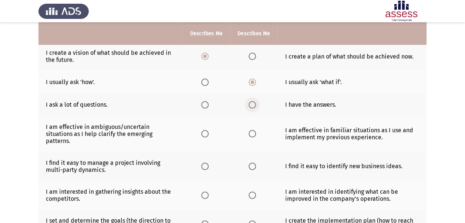
click at [249, 105] on input "Select an option" at bounding box center [252, 104] width 7 height 7
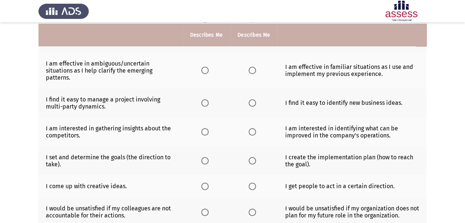
scroll to position [142, 0]
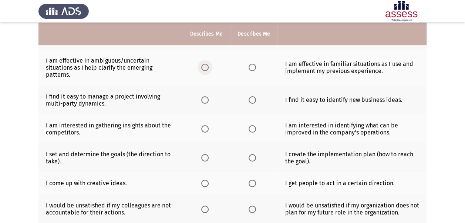
click at [203, 66] on span "Select an option" at bounding box center [204, 67] width 7 height 7
click at [203, 66] on input "Select an option" at bounding box center [204, 67] width 7 height 7
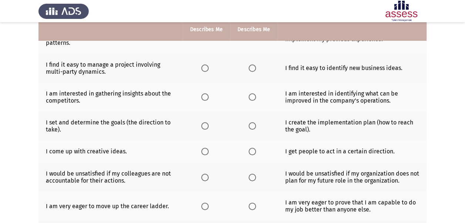
scroll to position [176, 0]
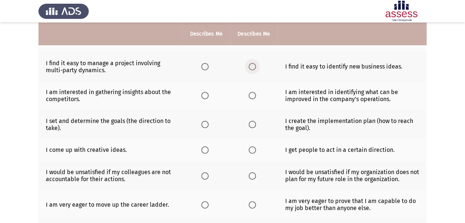
click at [251, 63] on span "Select an option" at bounding box center [252, 66] width 7 height 7
click at [251, 63] on input "Select an option" at bounding box center [252, 66] width 7 height 7
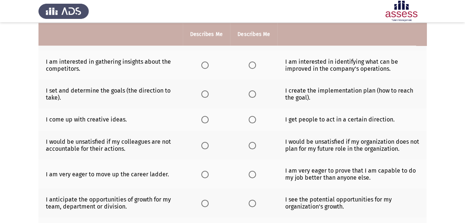
scroll to position [207, 0]
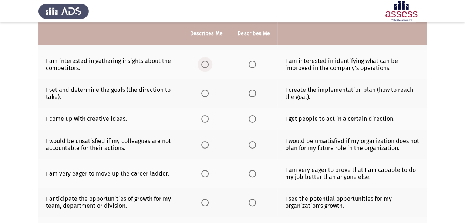
click at [203, 63] on span "Select an option" at bounding box center [204, 64] width 7 height 7
click at [203, 63] on input "Select an option" at bounding box center [204, 64] width 7 height 7
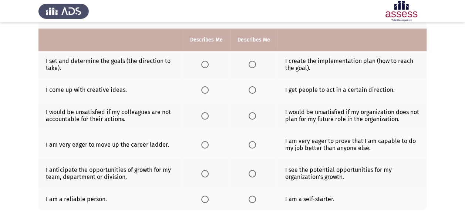
scroll to position [241, 0]
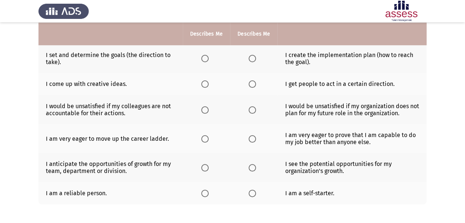
click at [205, 57] on span "Select an option" at bounding box center [204, 58] width 7 height 7
click at [205, 57] on input "Select an option" at bounding box center [204, 58] width 7 height 7
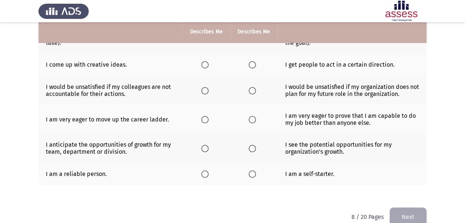
scroll to position [262, 0]
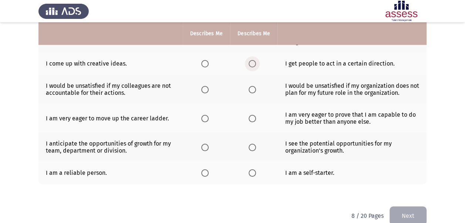
click at [251, 61] on span "Select an option" at bounding box center [252, 63] width 7 height 7
click at [251, 61] on input "Select an option" at bounding box center [252, 63] width 7 height 7
click at [207, 61] on span "Select an option" at bounding box center [204, 63] width 7 height 7
click at [207, 61] on input "Select an option" at bounding box center [204, 63] width 7 height 7
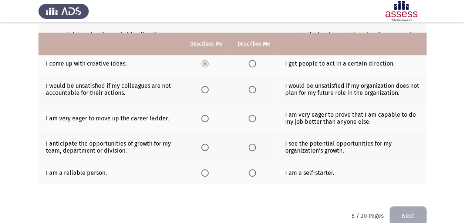
scroll to position [272, 0]
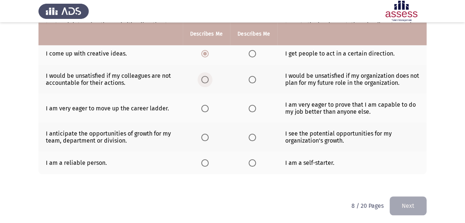
click at [204, 77] on span "Select an option" at bounding box center [204, 79] width 7 height 7
click at [204, 77] on input "Select an option" at bounding box center [204, 79] width 7 height 7
click at [251, 78] on span "Select an option" at bounding box center [252, 79] width 7 height 7
click at [251, 78] on input "Select an option" at bounding box center [252, 79] width 7 height 7
click at [247, 106] on th at bounding box center [253, 108] width 47 height 29
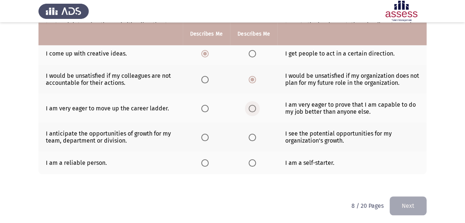
click at [254, 107] on span "Select an option" at bounding box center [252, 108] width 7 height 7
click at [254, 107] on input "Select an option" at bounding box center [252, 108] width 7 height 7
click at [260, 134] on th at bounding box center [253, 137] width 47 height 29
click at [251, 136] on span "Select an option" at bounding box center [252, 137] width 7 height 7
click at [251, 136] on input "Select an option" at bounding box center [252, 137] width 7 height 7
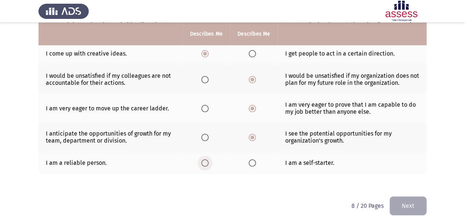
click at [206, 161] on span "Select an option" at bounding box center [204, 162] width 7 height 7
click at [206, 161] on input "Select an option" at bounding box center [204, 162] width 7 height 7
click at [408, 202] on button "Next" at bounding box center [408, 205] width 37 height 19
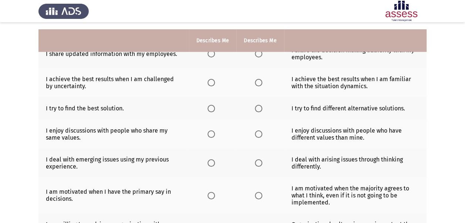
scroll to position [76, 0]
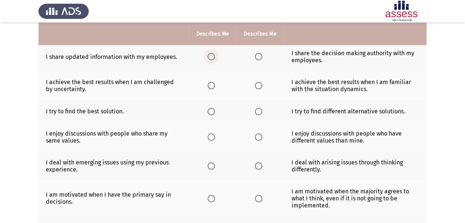
click at [210, 57] on span "Select an option" at bounding box center [211, 56] width 7 height 7
click at [210, 57] on input "Select an option" at bounding box center [211, 56] width 7 height 7
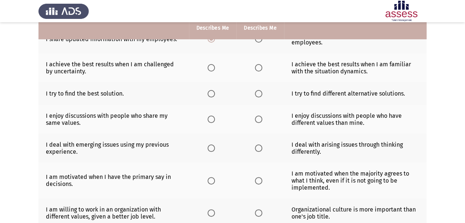
scroll to position [99, 0]
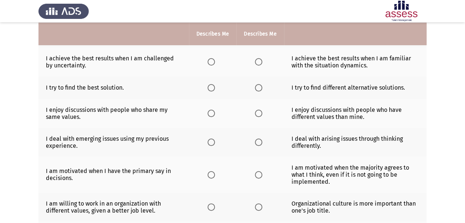
click at [212, 61] on span "Select an option" at bounding box center [211, 61] width 7 height 7
click at [212, 61] on input "Select an option" at bounding box center [211, 61] width 7 height 7
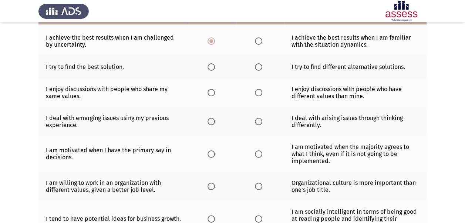
scroll to position [126, 0]
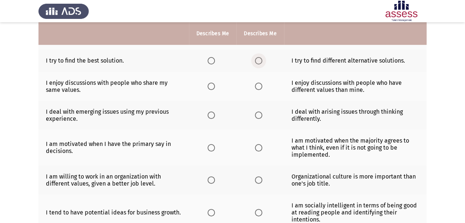
click at [259, 60] on span "Select an option" at bounding box center [258, 60] width 7 height 7
click at [259, 60] on input "Select an option" at bounding box center [258, 60] width 7 height 7
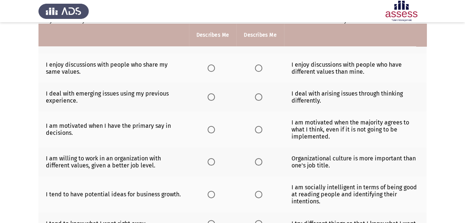
scroll to position [146, 0]
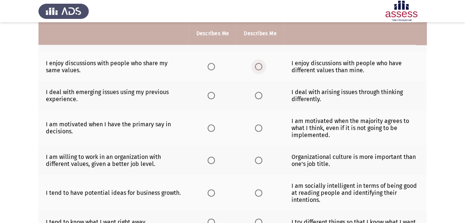
click at [261, 64] on span "Select an option" at bounding box center [258, 66] width 7 height 7
click at [261, 64] on input "Select an option" at bounding box center [258, 66] width 7 height 7
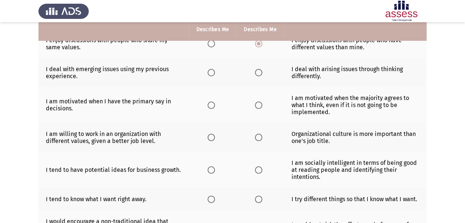
scroll to position [164, 0]
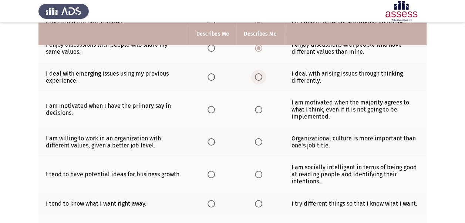
click at [259, 76] on span "Select an option" at bounding box center [258, 76] width 7 height 7
click at [259, 76] on input "Select an option" at bounding box center [258, 76] width 7 height 7
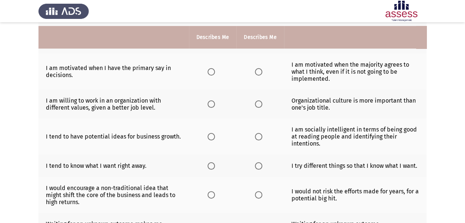
scroll to position [206, 0]
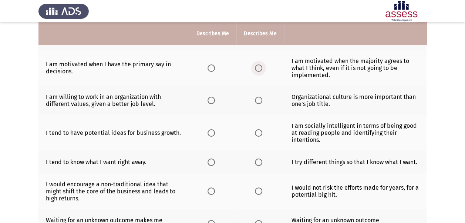
click at [261, 65] on span "Select an option" at bounding box center [258, 67] width 7 height 7
click at [261, 65] on input "Select an option" at bounding box center [258, 67] width 7 height 7
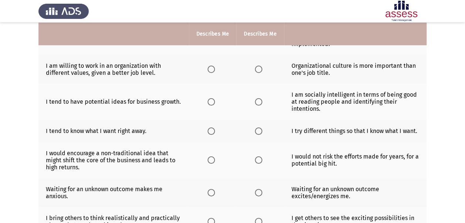
scroll to position [240, 0]
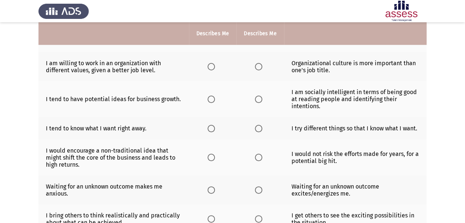
click at [254, 66] on th at bounding box center [260, 66] width 47 height 29
click at [258, 67] on span "Select an option" at bounding box center [258, 66] width 7 height 7
click at [258, 67] on input "Select an option" at bounding box center [258, 66] width 7 height 7
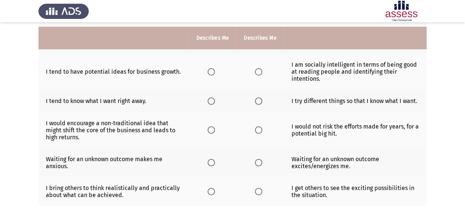
scroll to position [271, 0]
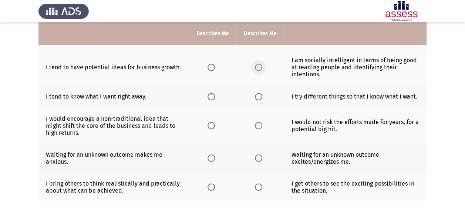
click at [264, 67] on label "Select an option" at bounding box center [260, 67] width 10 height 7
click at [263, 67] on input "Select an option" at bounding box center [258, 67] width 7 height 7
click at [257, 95] on span "Select an option" at bounding box center [258, 96] width 7 height 7
click at [257, 95] on input "Select an option" at bounding box center [258, 96] width 7 height 7
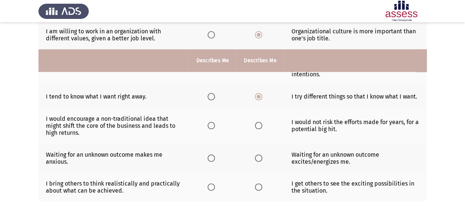
scroll to position [298, 0]
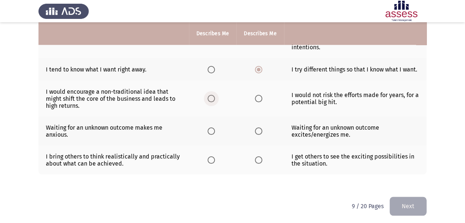
click at [212, 96] on span "Select an option" at bounding box center [211, 98] width 7 height 7
click at [212, 96] on input "Select an option" at bounding box center [211, 98] width 7 height 7
click at [211, 131] on span "Select an option" at bounding box center [211, 131] width 0 height 0
click at [212, 128] on input "Select an option" at bounding box center [211, 130] width 7 height 7
click at [210, 156] on span "Select an option" at bounding box center [211, 159] width 7 height 7
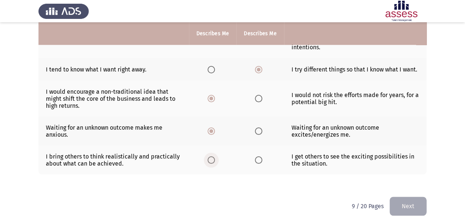
click at [210, 156] on input "Select an option" at bounding box center [211, 159] width 7 height 7
click at [417, 202] on button "Next" at bounding box center [408, 206] width 37 height 19
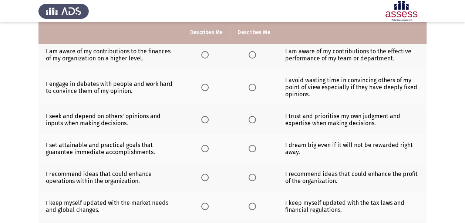
scroll to position [71, 0]
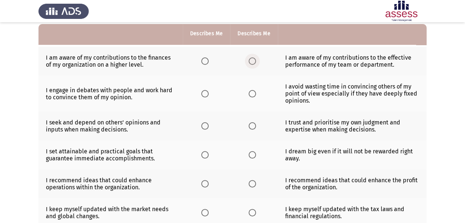
click at [257, 62] on label "Select an option" at bounding box center [254, 60] width 10 height 7
click at [256, 62] on input "Select an option" at bounding box center [252, 60] width 7 height 7
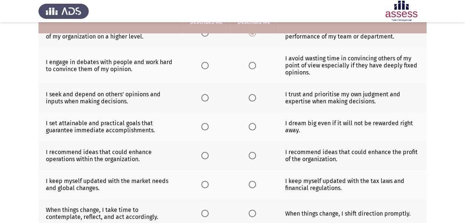
scroll to position [101, 0]
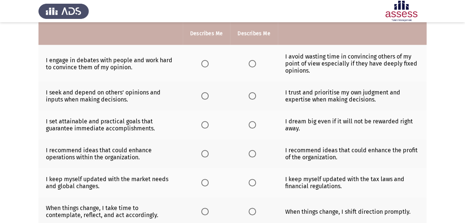
click at [207, 65] on span "Select an option" at bounding box center [204, 63] width 7 height 7
click at [207, 65] on input "Select an option" at bounding box center [204, 63] width 7 height 7
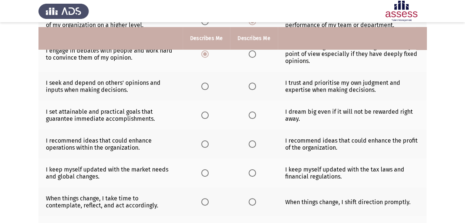
scroll to position [122, 0]
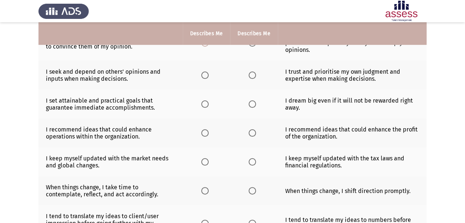
click at [251, 74] on span "Select an option" at bounding box center [252, 74] width 7 height 7
click at [251, 74] on input "Select an option" at bounding box center [252, 74] width 7 height 7
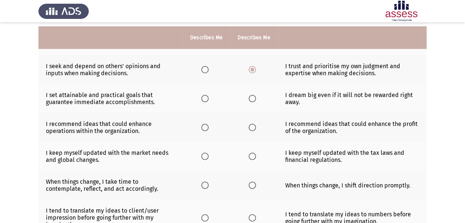
scroll to position [131, 0]
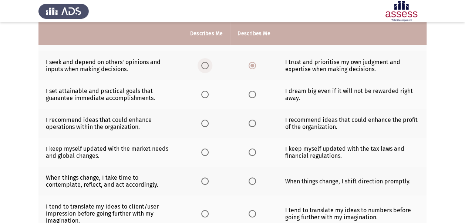
click at [203, 64] on span "Select an option" at bounding box center [204, 65] width 7 height 7
click at [203, 64] on input "Select an option" at bounding box center [204, 65] width 7 height 7
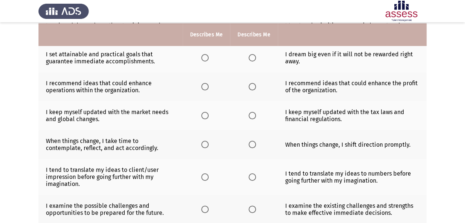
scroll to position [169, 0]
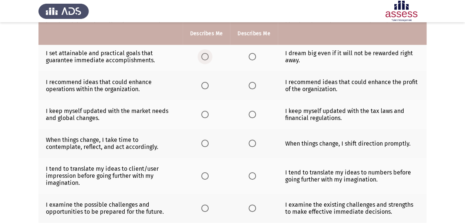
click at [206, 57] on span "Select an option" at bounding box center [204, 56] width 7 height 7
click at [206, 57] on input "Select an option" at bounding box center [204, 56] width 7 height 7
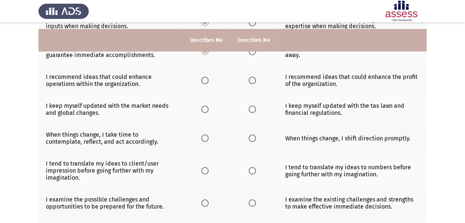
scroll to position [183, 0]
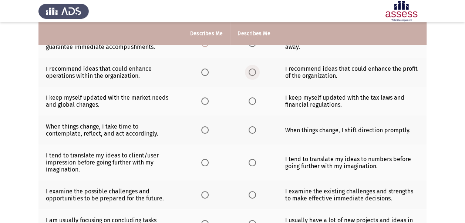
click at [253, 70] on span "Select an option" at bounding box center [252, 72] width 7 height 7
click at [253, 70] on input "Select an option" at bounding box center [252, 72] width 7 height 7
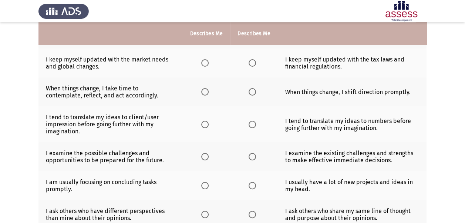
scroll to position [222, 0]
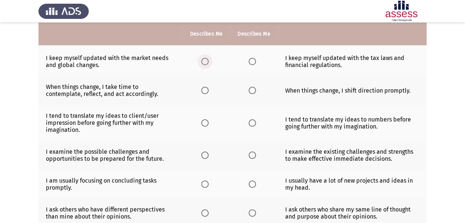
click at [206, 61] on span "Select an option" at bounding box center [204, 61] width 7 height 7
click at [206, 61] on input "Select an option" at bounding box center [204, 61] width 7 height 7
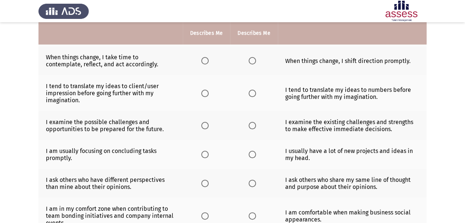
scroll to position [253, 0]
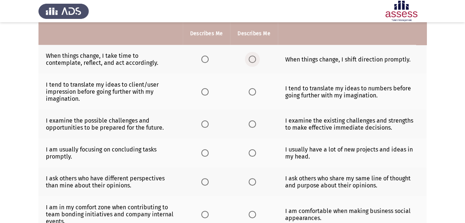
click at [252, 57] on span "Select an option" at bounding box center [252, 59] width 7 height 7
click at [252, 57] on input "Select an option" at bounding box center [252, 59] width 7 height 7
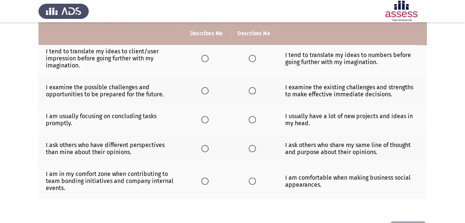
scroll to position [287, 0]
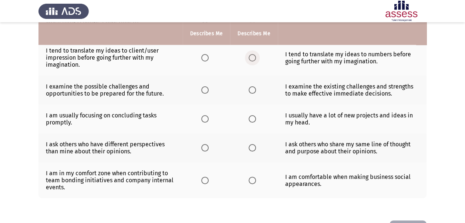
click at [251, 54] on span "Select an option" at bounding box center [252, 57] width 7 height 7
click at [251, 54] on input "Select an option" at bounding box center [252, 57] width 7 height 7
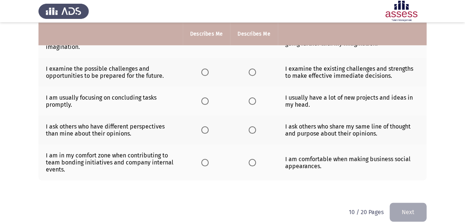
scroll to position [310, 0]
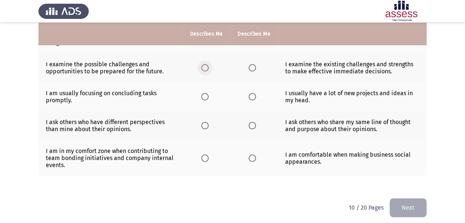
click at [204, 64] on span "Select an option" at bounding box center [204, 67] width 7 height 7
click at [204, 64] on input "Select an option" at bounding box center [204, 67] width 7 height 7
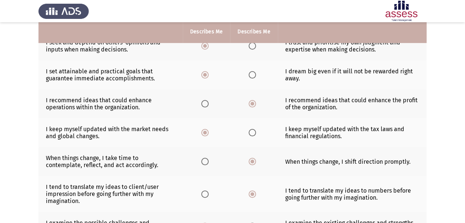
scroll to position [153, 0]
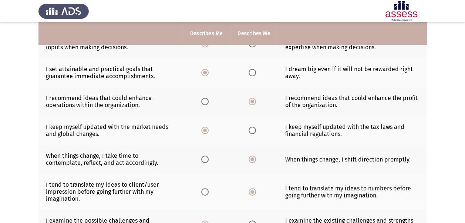
click at [251, 71] on span "Select an option" at bounding box center [252, 72] width 7 height 7
click at [251, 71] on input "Select an option" at bounding box center [252, 72] width 7 height 7
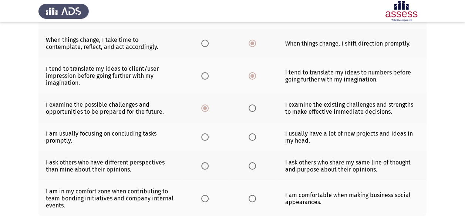
scroll to position [311, 0]
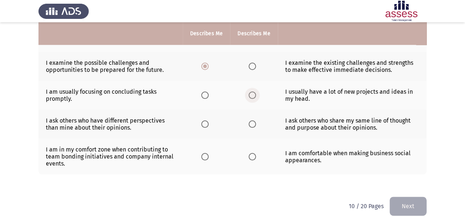
click at [253, 91] on span "Select an option" at bounding box center [252, 94] width 7 height 7
click at [253, 91] on input "Select an option" at bounding box center [252, 94] width 7 height 7
click at [204, 123] on span "Select an option" at bounding box center [204, 123] width 7 height 7
click at [204, 123] on input "Select an option" at bounding box center [204, 123] width 7 height 7
click at [250, 155] on span "Select an option" at bounding box center [252, 156] width 7 height 7
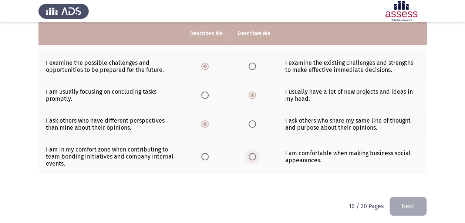
click at [250, 155] on input "Select an option" at bounding box center [252, 156] width 7 height 7
click at [411, 205] on button "Next" at bounding box center [408, 206] width 37 height 19
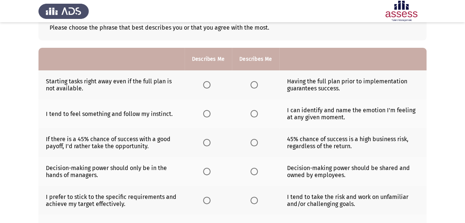
scroll to position [41, 0]
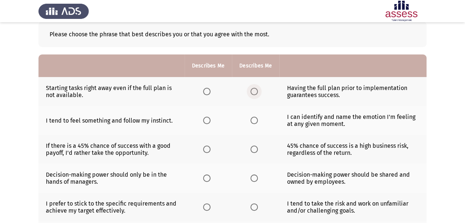
click at [252, 91] on span "Select an option" at bounding box center [254, 91] width 7 height 7
click at [252, 91] on input "Select an option" at bounding box center [254, 91] width 7 height 7
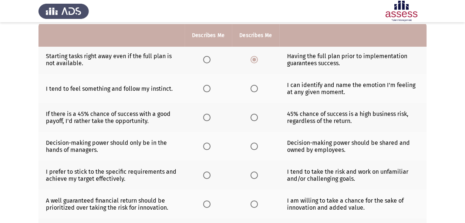
scroll to position [81, 0]
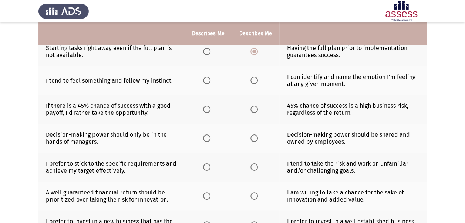
click at [250, 82] on th at bounding box center [255, 80] width 47 height 29
click at [255, 81] on span "Select an option" at bounding box center [254, 80] width 7 height 7
click at [255, 81] on input "Select an option" at bounding box center [254, 80] width 7 height 7
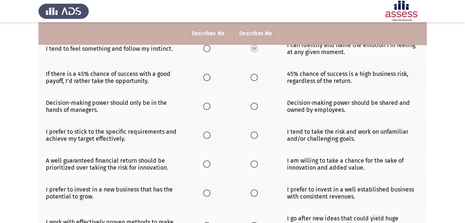
scroll to position [114, 0]
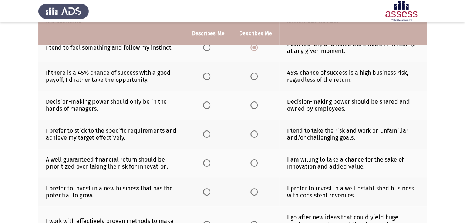
click at [206, 74] on span "Select an option" at bounding box center [206, 76] width 7 height 7
click at [206, 74] on input "Select an option" at bounding box center [206, 76] width 7 height 7
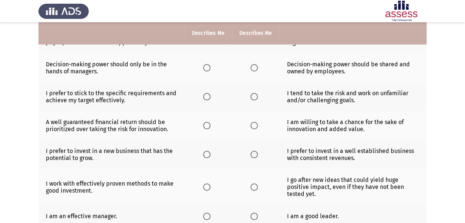
scroll to position [153, 0]
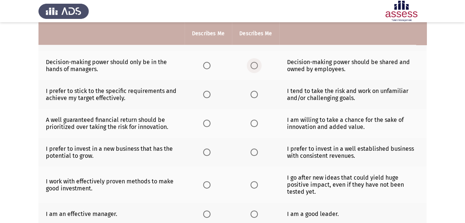
click at [255, 62] on span "Select an option" at bounding box center [254, 65] width 7 height 7
click at [255, 62] on input "Select an option" at bounding box center [254, 65] width 7 height 7
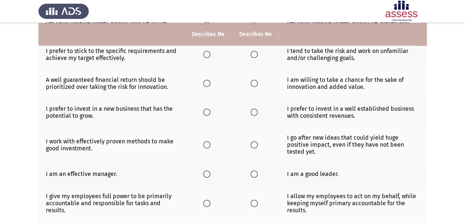
scroll to position [194, 0]
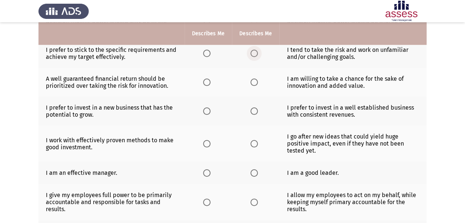
click at [254, 53] on span "Select an option" at bounding box center [254, 53] width 0 height 0
click at [254, 52] on input "Select an option" at bounding box center [254, 53] width 7 height 7
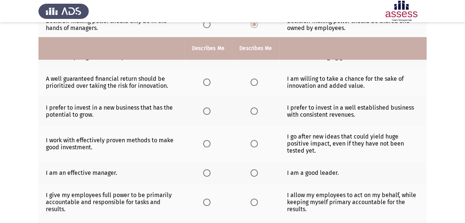
scroll to position [214, 0]
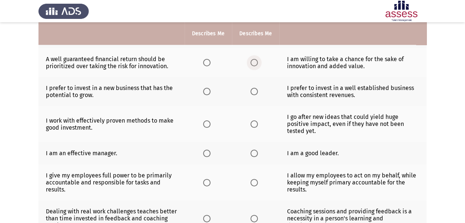
click at [255, 60] on span "Select an option" at bounding box center [254, 62] width 7 height 7
click at [255, 60] on input "Select an option" at bounding box center [254, 62] width 7 height 7
click at [207, 61] on span "Select an option" at bounding box center [206, 62] width 7 height 7
click at [207, 61] on input "Select an option" at bounding box center [206, 62] width 7 height 7
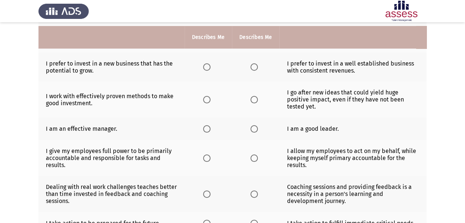
scroll to position [244, 0]
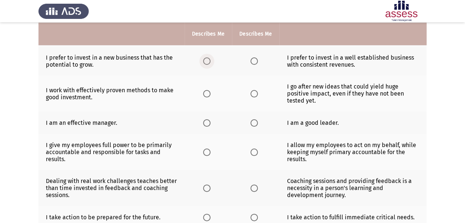
click at [211, 59] on label "Select an option" at bounding box center [208, 60] width 10 height 7
click at [211, 59] on input "Select an option" at bounding box center [206, 60] width 7 height 7
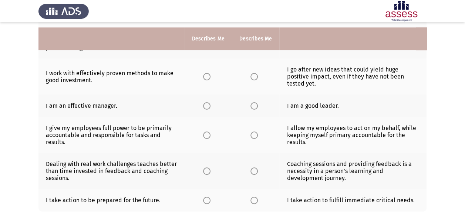
scroll to position [267, 0]
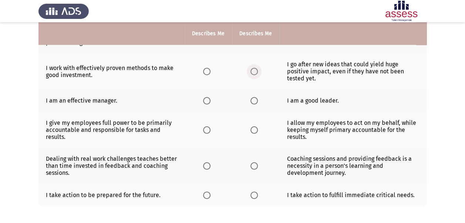
click at [253, 70] on span "Select an option" at bounding box center [254, 71] width 7 height 7
click at [253, 70] on input "Select an option" at bounding box center [254, 71] width 7 height 7
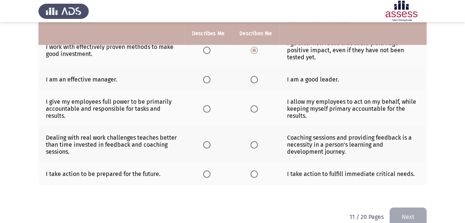
scroll to position [293, 0]
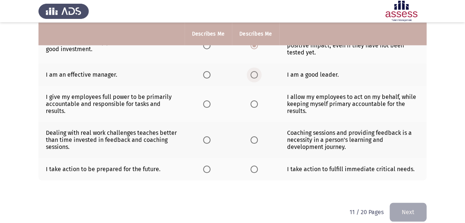
click at [253, 71] on span "Select an option" at bounding box center [254, 74] width 7 height 7
click at [253, 71] on input "Select an option" at bounding box center [254, 74] width 7 height 7
click at [203, 101] on span "Select an option" at bounding box center [206, 103] width 7 height 7
click at [203, 101] on input "Select an option" at bounding box center [206, 103] width 7 height 7
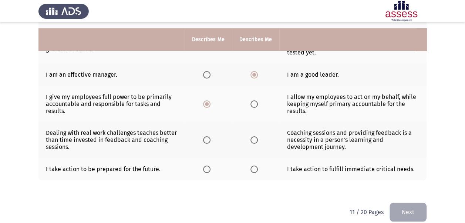
scroll to position [298, 0]
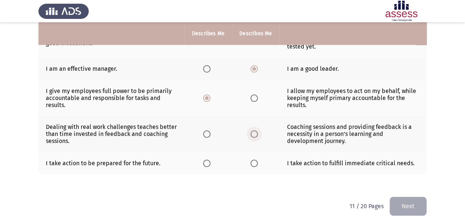
click at [254, 134] on span "Select an option" at bounding box center [254, 134] width 0 height 0
click at [253, 131] on input "Select an option" at bounding box center [254, 133] width 7 height 7
click at [210, 160] on span "Select an option" at bounding box center [206, 163] width 7 height 7
click at [210, 160] on input "Select an option" at bounding box center [206, 163] width 7 height 7
click at [411, 200] on button "Next" at bounding box center [408, 206] width 37 height 19
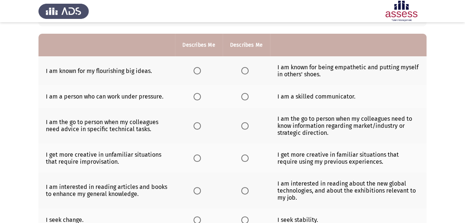
scroll to position [63, 0]
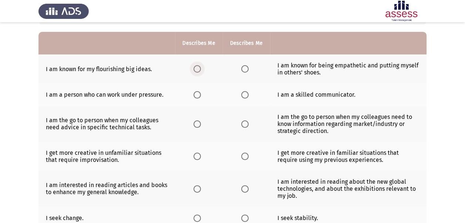
click at [198, 70] on span "Select an option" at bounding box center [197, 68] width 7 height 7
click at [198, 70] on input "Select an option" at bounding box center [197, 68] width 7 height 7
click at [245, 94] on span "Select an option" at bounding box center [244, 94] width 7 height 7
click at [245, 94] on input "Select an option" at bounding box center [244, 94] width 7 height 7
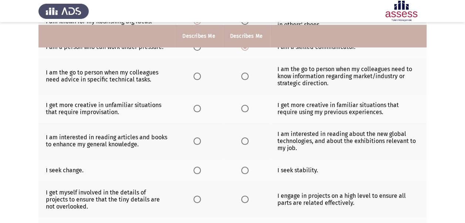
scroll to position [113, 0]
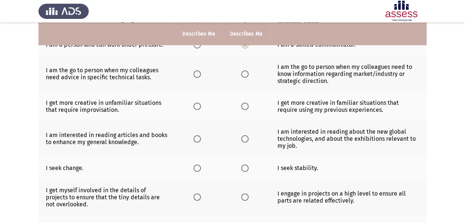
click at [245, 72] on span "Select an option" at bounding box center [244, 73] width 7 height 7
click at [245, 72] on input "Select an option" at bounding box center [244, 73] width 7 height 7
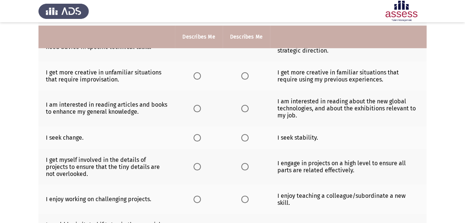
scroll to position [148, 0]
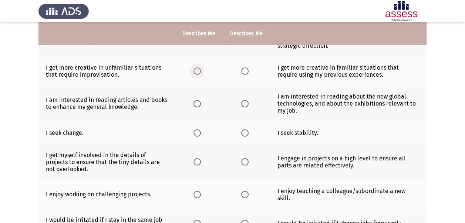
click at [199, 70] on span "Select an option" at bounding box center [197, 70] width 7 height 7
click at [199, 70] on input "Select an option" at bounding box center [197, 70] width 7 height 7
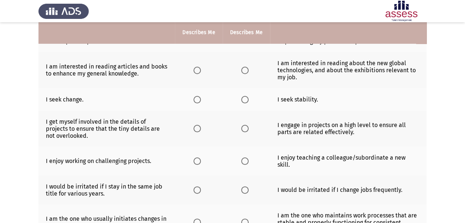
scroll to position [182, 0]
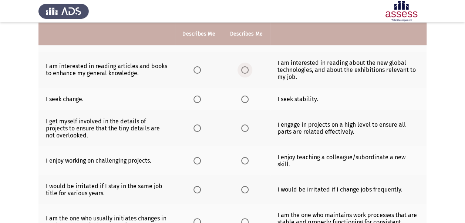
click at [245, 68] on span "Select an option" at bounding box center [244, 69] width 7 height 7
click at [245, 68] on input "Select an option" at bounding box center [244, 69] width 7 height 7
click at [198, 98] on span "Select an option" at bounding box center [197, 99] width 7 height 7
click at [198, 98] on input "Select an option" at bounding box center [197, 99] width 7 height 7
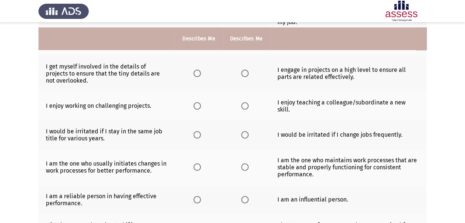
scroll to position [242, 0]
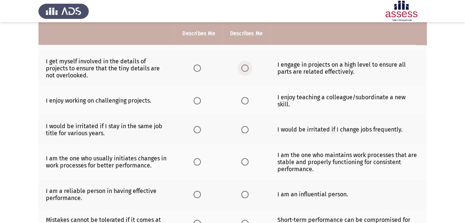
click at [244, 67] on span "Select an option" at bounding box center [244, 67] width 7 height 7
click at [244, 67] on input "Select an option" at bounding box center [244, 67] width 7 height 7
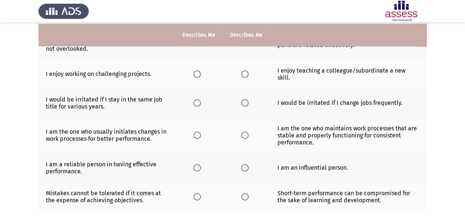
scroll to position [270, 0]
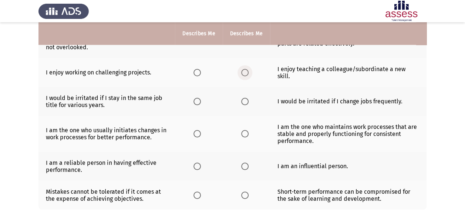
click at [245, 69] on span "Select an option" at bounding box center [244, 72] width 7 height 7
click at [245, 69] on input "Select an option" at bounding box center [244, 72] width 7 height 7
click at [244, 98] on span "Select an option" at bounding box center [244, 101] width 7 height 7
click at [244, 98] on input "Select an option" at bounding box center [244, 101] width 7 height 7
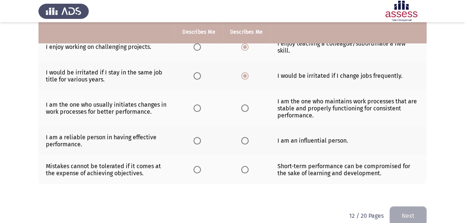
scroll to position [297, 0]
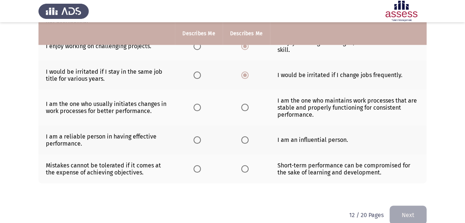
click at [197, 107] on span "Select an option" at bounding box center [197, 107] width 0 height 0
click at [198, 104] on input "Select an option" at bounding box center [197, 107] width 7 height 7
click at [247, 136] on span "Select an option" at bounding box center [244, 139] width 7 height 7
click at [247, 136] on input "Select an option" at bounding box center [244, 139] width 7 height 7
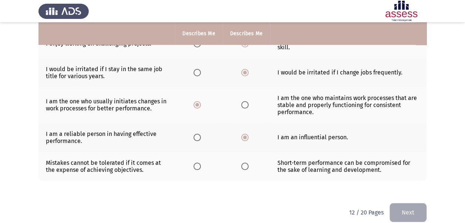
click at [198, 152] on th at bounding box center [198, 166] width 47 height 29
click at [198, 163] on span "Select an option" at bounding box center [197, 166] width 7 height 7
click at [198, 163] on input "Select an option" at bounding box center [197, 166] width 7 height 7
click at [414, 204] on button "Next" at bounding box center [408, 212] width 37 height 19
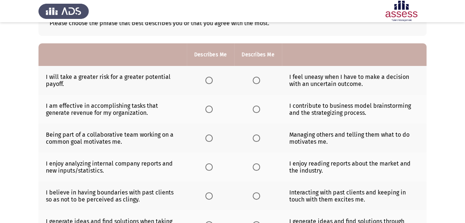
scroll to position [65, 0]
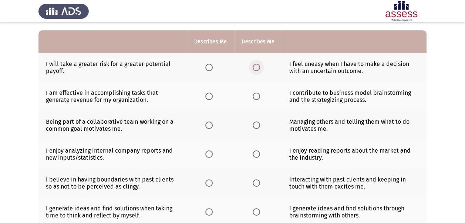
click at [255, 69] on span "Select an option" at bounding box center [256, 67] width 7 height 7
click at [255, 69] on input "Select an option" at bounding box center [256, 67] width 7 height 7
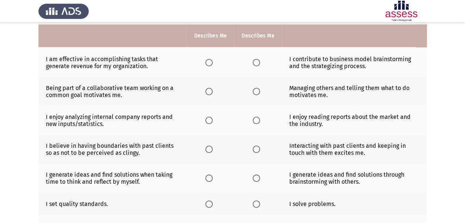
scroll to position [101, 0]
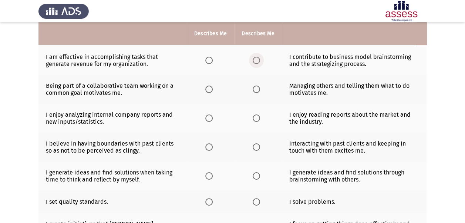
click at [257, 60] on span "Select an option" at bounding box center [257, 60] width 0 height 0
click at [256, 60] on input "Select an option" at bounding box center [256, 60] width 7 height 7
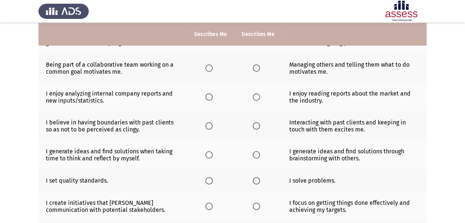
scroll to position [123, 0]
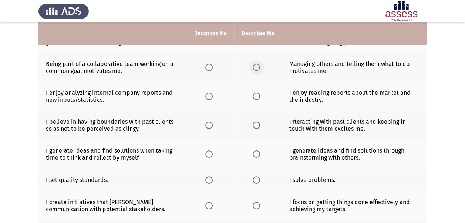
click at [257, 70] on span "Select an option" at bounding box center [256, 67] width 7 height 7
click at [257, 70] on input "Select an option" at bounding box center [256, 67] width 7 height 7
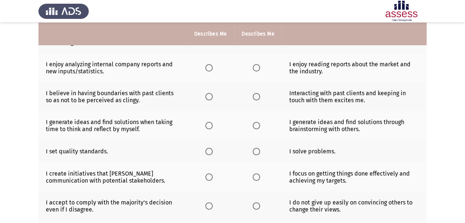
scroll to position [153, 0]
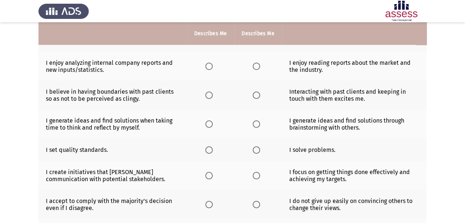
click at [203, 67] on th at bounding box center [210, 66] width 47 height 29
click at [209, 66] on span "Select an option" at bounding box center [209, 66] width 7 height 7
click at [209, 66] on input "Select an option" at bounding box center [209, 66] width 7 height 7
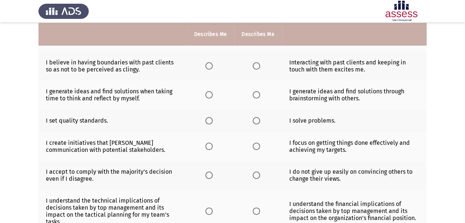
scroll to position [183, 0]
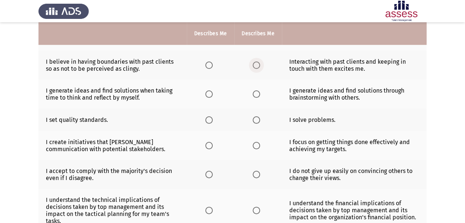
click at [255, 63] on span "Select an option" at bounding box center [256, 64] width 7 height 7
click at [255, 63] on input "Select an option" at bounding box center [256, 64] width 7 height 7
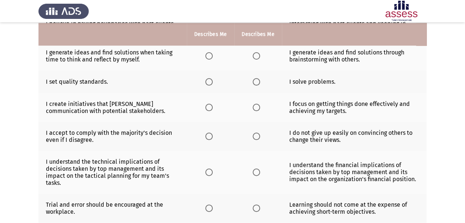
scroll to position [221, 0]
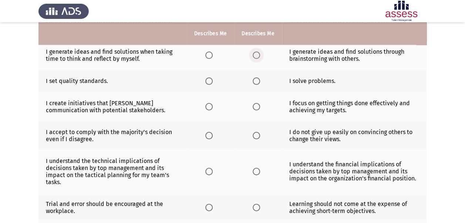
click at [255, 53] on span "Select an option" at bounding box center [256, 54] width 7 height 7
click at [255, 53] on input "Select an option" at bounding box center [256, 54] width 7 height 7
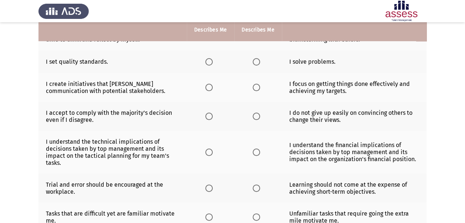
scroll to position [241, 0]
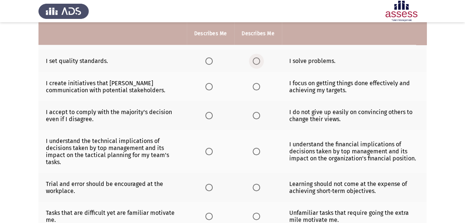
click at [255, 59] on span "Select an option" at bounding box center [256, 60] width 7 height 7
click at [255, 59] on input "Select an option" at bounding box center [256, 60] width 7 height 7
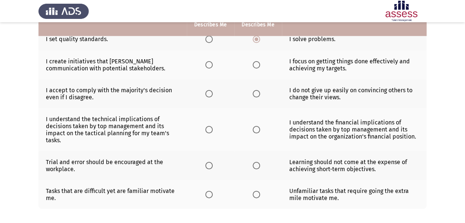
scroll to position [268, 0]
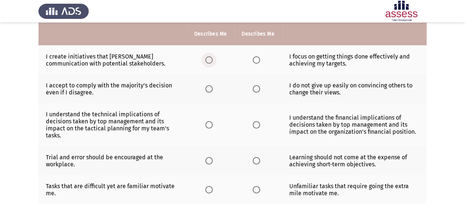
click at [208, 57] on span "Select an option" at bounding box center [209, 59] width 7 height 7
click at [208, 57] on input "Select an option" at bounding box center [209, 59] width 7 height 7
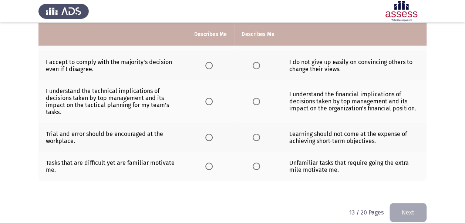
scroll to position [292, 0]
click at [211, 63] on span "Select an option" at bounding box center [209, 64] width 7 height 7
click at [211, 63] on input "Select an option" at bounding box center [209, 64] width 7 height 7
click at [257, 97] on span "Select an option" at bounding box center [256, 100] width 7 height 7
click at [257, 97] on input "Select an option" at bounding box center [256, 100] width 7 height 7
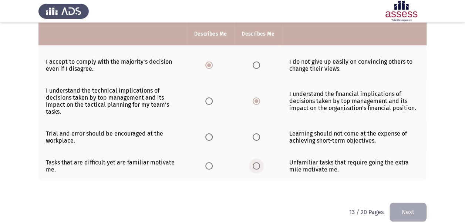
click at [260, 166] on label "Select an option" at bounding box center [258, 165] width 10 height 7
click at [260, 166] on input "Select an option" at bounding box center [256, 165] width 7 height 7
click at [257, 134] on span "Select an option" at bounding box center [256, 136] width 7 height 7
click at [257, 134] on input "Select an option" at bounding box center [256, 136] width 7 height 7
click at [208, 135] on span "Select an option" at bounding box center [209, 136] width 7 height 7
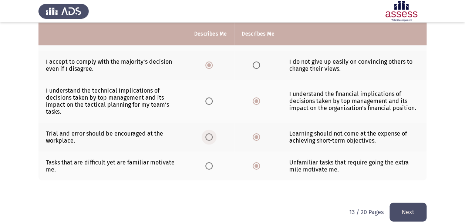
click at [208, 135] on input "Select an option" at bounding box center [209, 136] width 7 height 7
click at [409, 207] on button "Next" at bounding box center [408, 212] width 37 height 19
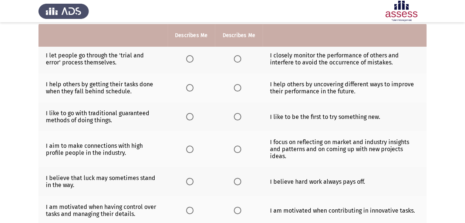
scroll to position [70, 0]
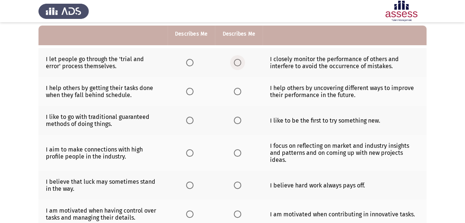
click at [237, 61] on span "Select an option" at bounding box center [237, 62] width 7 height 7
click at [237, 61] on input "Select an option" at bounding box center [237, 62] width 7 height 7
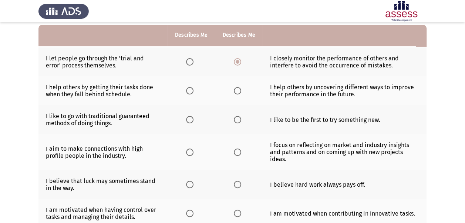
scroll to position [67, 0]
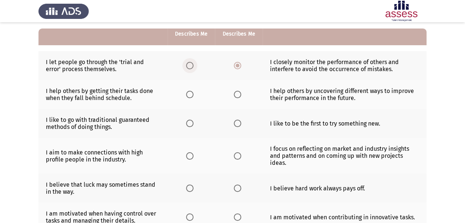
click at [193, 65] on label "Select an option" at bounding box center [191, 65] width 10 height 7
click at [193, 65] on input "Select an option" at bounding box center [189, 65] width 7 height 7
click at [237, 67] on span "Select an option" at bounding box center [237, 65] width 7 height 7
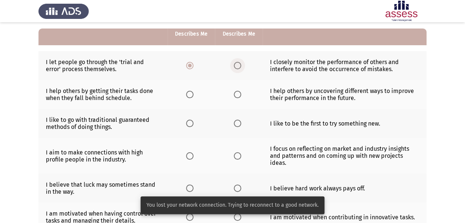
click at [237, 67] on span "Select an option" at bounding box center [237, 65] width 7 height 7
click at [237, 67] on input "Select an option" at bounding box center [237, 65] width 7 height 7
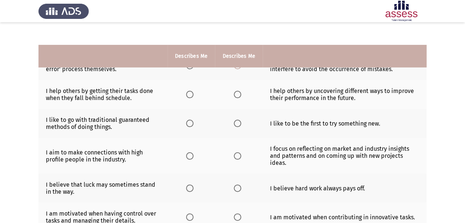
scroll to position [93, 0]
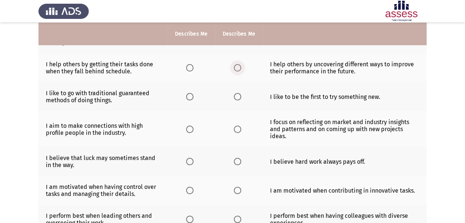
click at [234, 67] on span "Select an option" at bounding box center [237, 67] width 7 height 7
click at [234, 67] on input "Select an option" at bounding box center [237, 67] width 7 height 7
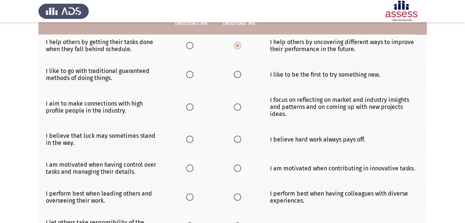
scroll to position [116, 0]
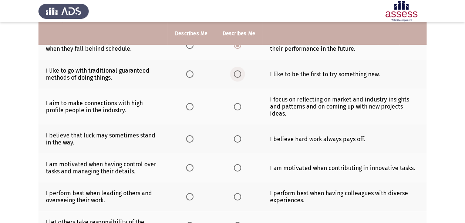
click at [237, 75] on span "Select an option" at bounding box center [237, 73] width 7 height 7
click at [237, 75] on input "Select an option" at bounding box center [237, 73] width 7 height 7
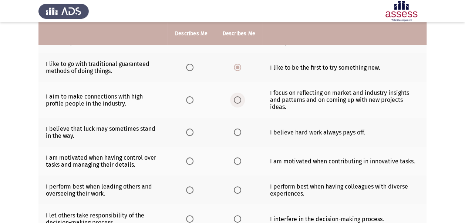
click at [234, 96] on span "Select an option" at bounding box center [237, 99] width 7 height 7
click at [234, 96] on input "Select an option" at bounding box center [237, 99] width 7 height 7
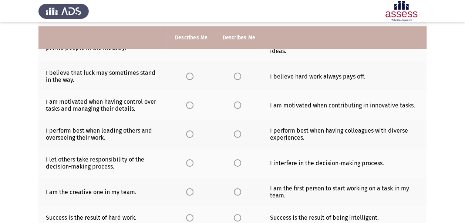
scroll to position [183, 0]
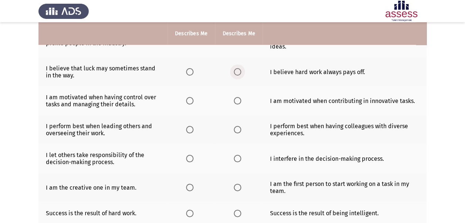
click at [237, 68] on span "Select an option" at bounding box center [237, 71] width 7 height 7
click at [237, 68] on input "Select an option" at bounding box center [237, 71] width 7 height 7
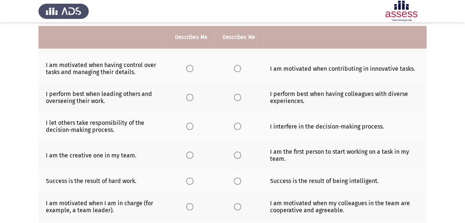
scroll to position [219, 0]
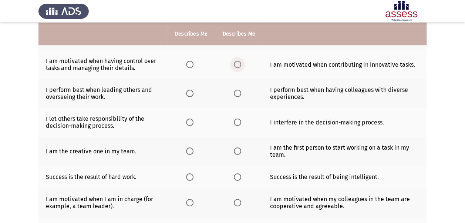
click at [237, 61] on span "Select an option" at bounding box center [237, 64] width 7 height 7
click at [237, 61] on input "Select an option" at bounding box center [237, 64] width 7 height 7
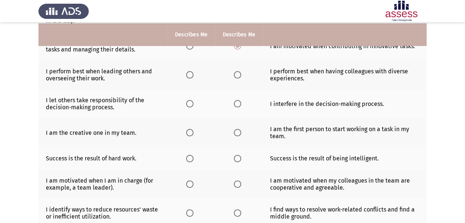
scroll to position [239, 0]
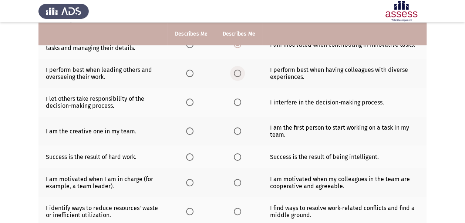
click at [237, 70] on span "Select an option" at bounding box center [237, 73] width 7 height 7
click at [237, 70] on input "Select an option" at bounding box center [237, 73] width 7 height 7
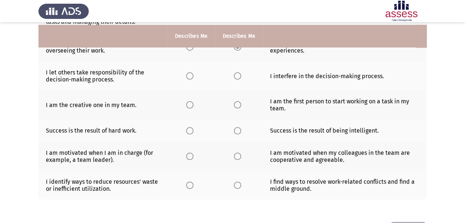
scroll to position [268, 0]
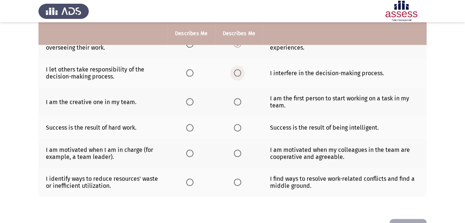
click at [237, 69] on span "Select an option" at bounding box center [237, 72] width 7 height 7
click at [237, 69] on input "Select an option" at bounding box center [237, 72] width 7 height 7
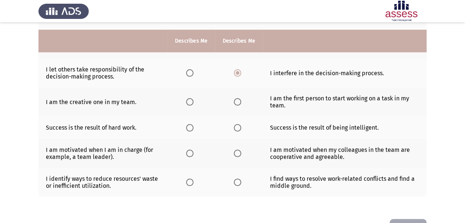
scroll to position [282, 0]
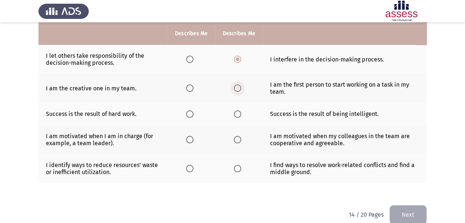
click at [235, 84] on span "Select an option" at bounding box center [237, 87] width 7 height 7
click at [235, 84] on input "Select an option" at bounding box center [237, 87] width 7 height 7
click at [190, 84] on span "Select an option" at bounding box center [189, 87] width 7 height 7
click at [190, 84] on input "Select an option" at bounding box center [189, 87] width 7 height 7
click at [234, 110] on span "Select an option" at bounding box center [237, 113] width 7 height 7
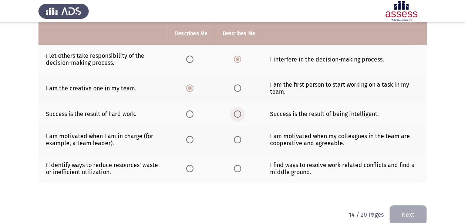
click at [234, 110] on input "Select an option" at bounding box center [237, 113] width 7 height 7
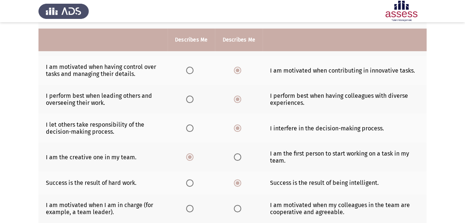
scroll to position [219, 0]
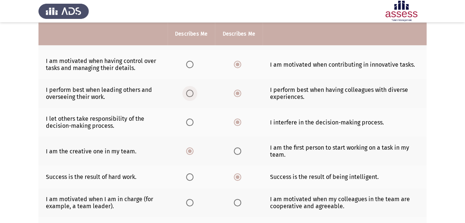
click at [190, 90] on span "Select an option" at bounding box center [189, 93] width 7 height 7
click at [190, 90] on input "Select an option" at bounding box center [189, 93] width 7 height 7
click at [236, 90] on span "Select an option" at bounding box center [237, 93] width 7 height 7
click at [236, 90] on input "Select an option" at bounding box center [237, 93] width 7 height 7
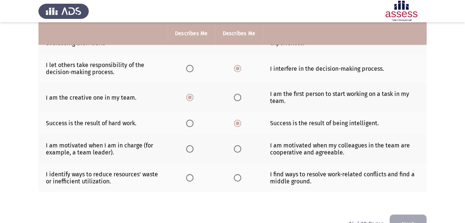
scroll to position [284, 0]
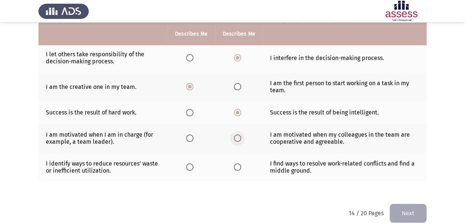
click at [238, 138] on span "Select an option" at bounding box center [238, 138] width 0 height 0
click at [236, 134] on input "Select an option" at bounding box center [237, 137] width 7 height 7
click at [189, 163] on span "Select an option" at bounding box center [189, 166] width 7 height 7
click at [189, 163] on input "Select an option" at bounding box center [189, 166] width 7 height 7
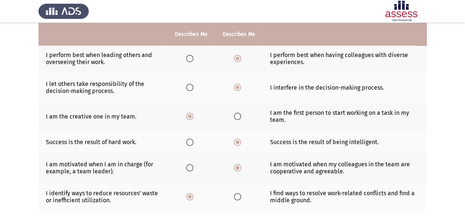
scroll to position [248, 0]
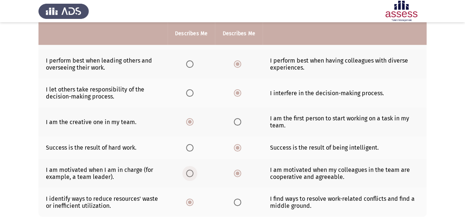
click at [187, 170] on span "Select an option" at bounding box center [189, 173] width 7 height 7
click at [187, 170] on input "Select an option" at bounding box center [189, 173] width 7 height 7
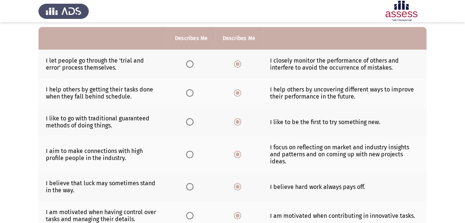
scroll to position [61, 0]
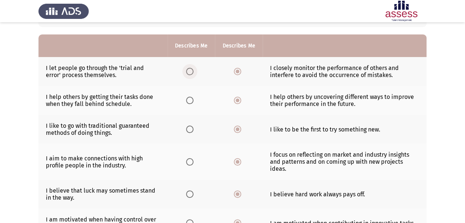
click at [189, 72] on span "Select an option" at bounding box center [189, 71] width 7 height 7
click at [189, 72] on input "Select an option" at bounding box center [189, 71] width 7 height 7
click at [236, 72] on span "Select an option" at bounding box center [237, 71] width 7 height 7
click at [236, 72] on input "Select an option" at bounding box center [237, 71] width 7 height 7
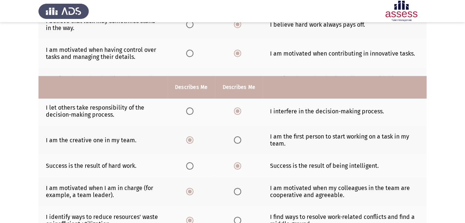
scroll to position [284, 0]
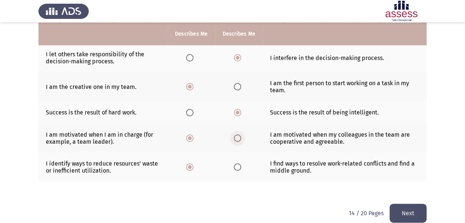
click at [234, 134] on span "Select an option" at bounding box center [237, 137] width 7 height 7
click at [234, 134] on input "Select an option" at bounding box center [237, 137] width 7 height 7
click at [414, 206] on button "Next" at bounding box center [408, 213] width 37 height 19
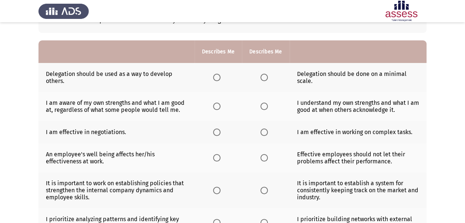
scroll to position [57, 0]
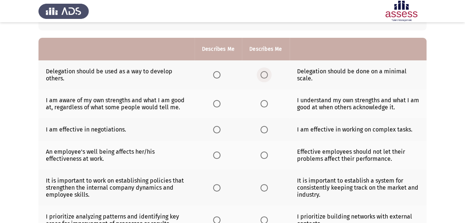
click at [264, 74] on span "Select an option" at bounding box center [264, 74] width 7 height 7
click at [264, 74] on input "Select an option" at bounding box center [264, 74] width 7 height 7
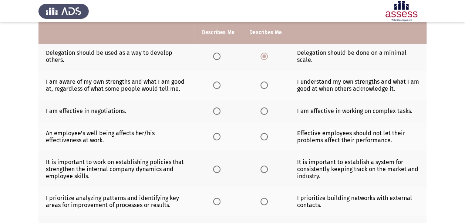
scroll to position [94, 0]
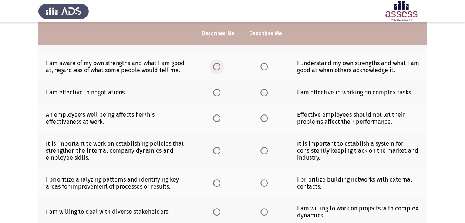
click at [219, 67] on span "Select an option" at bounding box center [216, 66] width 7 height 7
click at [219, 67] on input "Select an option" at bounding box center [216, 66] width 7 height 7
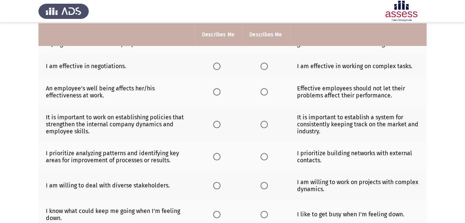
scroll to position [121, 0]
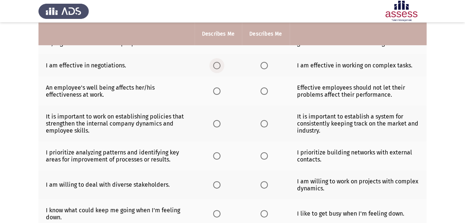
click at [218, 66] on span "Select an option" at bounding box center [216, 65] width 7 height 7
click at [218, 66] on input "Select an option" at bounding box center [216, 65] width 7 height 7
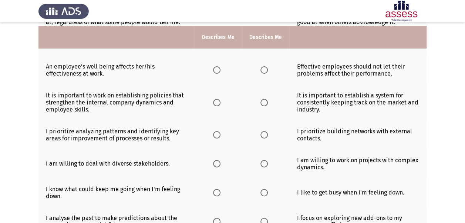
scroll to position [149, 0]
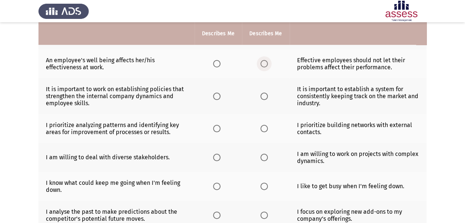
click at [265, 61] on span "Select an option" at bounding box center [264, 63] width 7 height 7
click at [265, 61] on input "Select an option" at bounding box center [264, 63] width 7 height 7
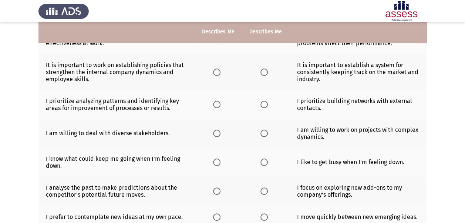
scroll to position [177, 0]
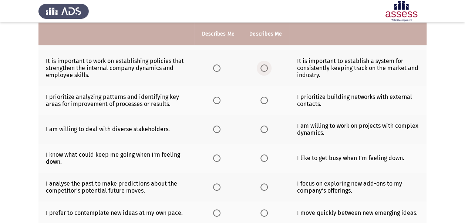
click at [264, 67] on span "Select an option" at bounding box center [264, 67] width 7 height 7
click at [264, 67] on input "Select an option" at bounding box center [264, 67] width 7 height 7
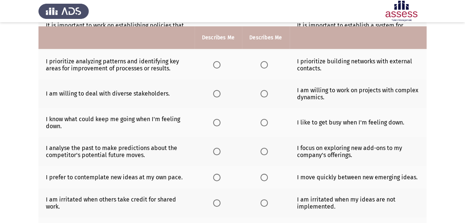
scroll to position [217, 0]
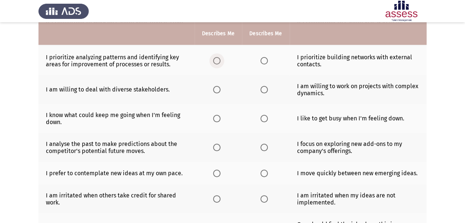
click at [216, 61] on span "Select an option" at bounding box center [216, 60] width 7 height 7
click at [216, 61] on input "Select an option" at bounding box center [216, 60] width 7 height 7
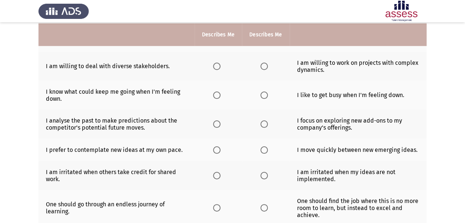
scroll to position [241, 0]
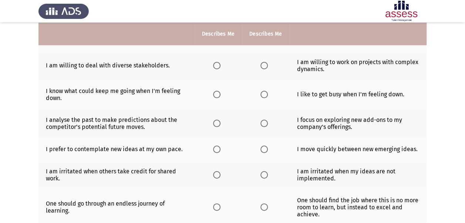
click at [213, 63] on th at bounding box center [218, 65] width 47 height 29
click at [217, 65] on span "Select an option" at bounding box center [216, 65] width 7 height 7
click at [217, 65] on input "Select an option" at bounding box center [216, 65] width 7 height 7
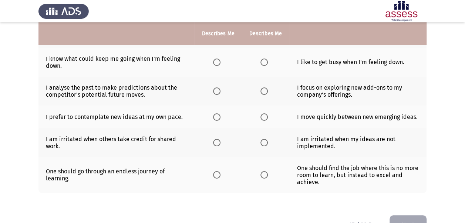
scroll to position [273, 0]
click at [267, 59] on span "Select an option" at bounding box center [264, 61] width 7 height 7
click at [267, 59] on input "Select an option" at bounding box center [264, 61] width 7 height 7
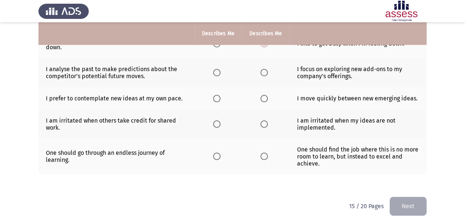
scroll to position [285, 0]
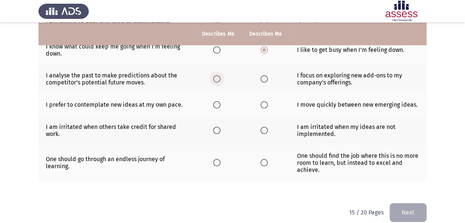
click at [218, 76] on span "Select an option" at bounding box center [216, 78] width 7 height 7
click at [218, 76] on input "Select an option" at bounding box center [216, 78] width 7 height 7
click at [265, 101] on span "Select an option" at bounding box center [264, 104] width 7 height 7
click at [265, 101] on input "Select an option" at bounding box center [264, 104] width 7 height 7
click at [262, 127] on span "Select an option" at bounding box center [264, 130] width 7 height 7
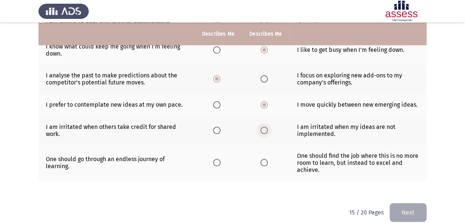
click at [262, 127] on input "Select an option" at bounding box center [264, 130] width 7 height 7
click at [216, 159] on span "Select an option" at bounding box center [216, 162] width 7 height 7
click at [216, 159] on input "Select an option" at bounding box center [216, 162] width 7 height 7
click at [414, 209] on button "Next" at bounding box center [408, 212] width 37 height 19
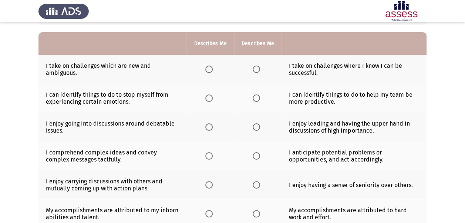
scroll to position [66, 0]
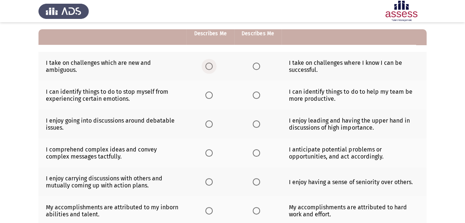
click at [208, 63] on span "Select an option" at bounding box center [209, 66] width 7 height 7
click at [208, 63] on input "Select an option" at bounding box center [209, 66] width 7 height 7
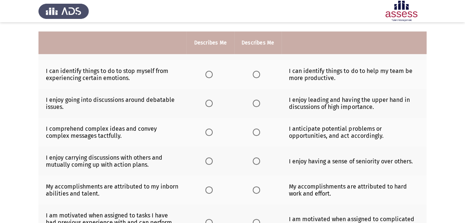
scroll to position [97, 0]
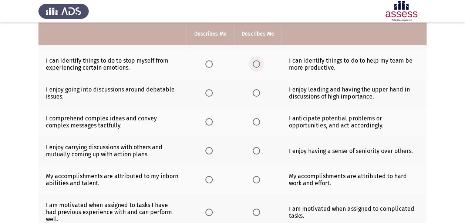
click at [255, 62] on span "Select an option" at bounding box center [256, 63] width 7 height 7
click at [255, 62] on input "Select an option" at bounding box center [256, 63] width 7 height 7
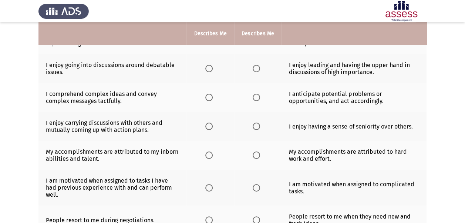
scroll to position [122, 0]
click at [209, 65] on span "Select an option" at bounding box center [209, 67] width 7 height 7
click at [209, 65] on input "Select an option" at bounding box center [209, 67] width 7 height 7
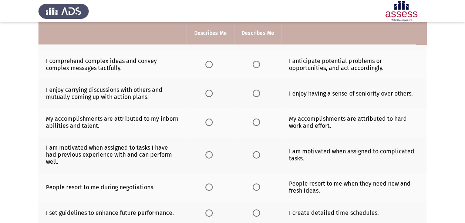
scroll to position [156, 0]
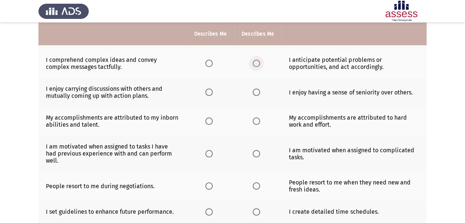
click at [257, 63] on span "Select an option" at bounding box center [256, 63] width 7 height 7
click at [257, 63] on input "Select an option" at bounding box center [256, 63] width 7 height 7
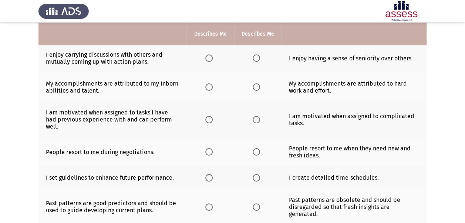
scroll to position [191, 0]
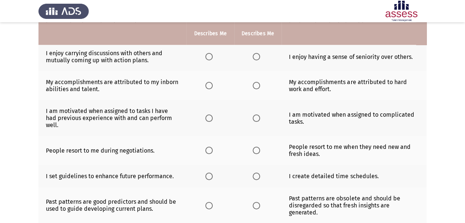
click at [208, 56] on span "Select an option" at bounding box center [209, 56] width 7 height 7
click at [208, 56] on input "Select an option" at bounding box center [209, 56] width 7 height 7
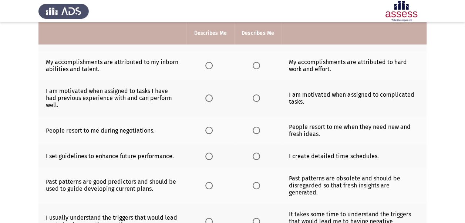
scroll to position [212, 0]
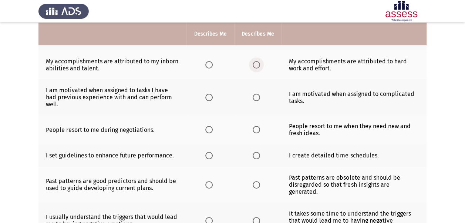
click at [257, 62] on span "Select an option" at bounding box center [256, 64] width 7 height 7
click at [257, 62] on input "Select an option" at bounding box center [256, 64] width 7 height 7
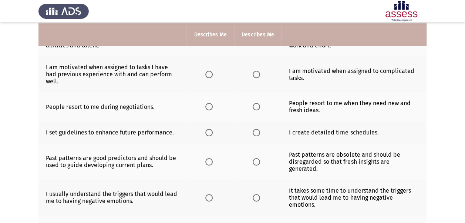
scroll to position [239, 0]
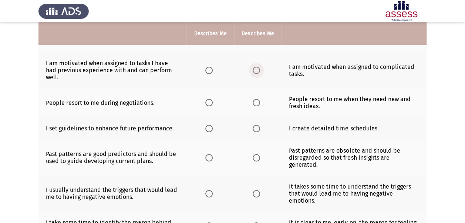
click at [257, 67] on span "Select an option" at bounding box center [256, 70] width 7 height 7
click at [257, 67] on input "Select an option" at bounding box center [256, 70] width 7 height 7
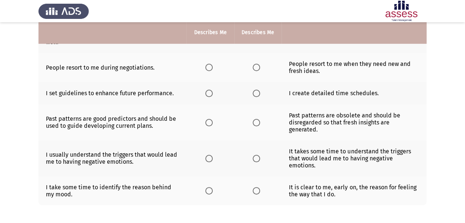
scroll to position [278, 0]
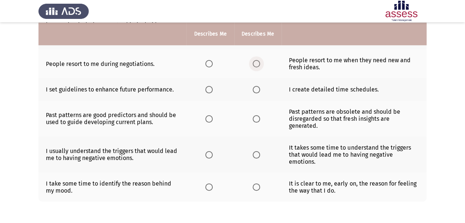
click at [256, 60] on span "Select an option" at bounding box center [256, 63] width 7 height 7
click at [256, 60] on input "Select an option" at bounding box center [256, 63] width 7 height 7
click at [209, 60] on span "Select an option" at bounding box center [209, 63] width 7 height 7
click at [209, 60] on input "Select an option" at bounding box center [209, 63] width 7 height 7
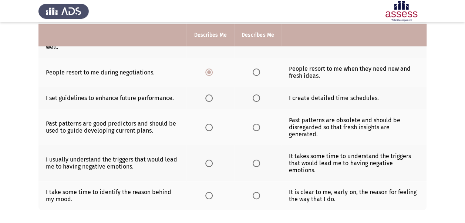
scroll to position [266, 0]
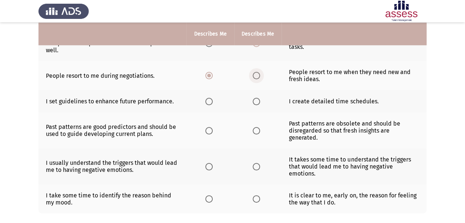
click at [257, 72] on span "Select an option" at bounding box center [256, 75] width 7 height 7
click at [257, 72] on input "Select an option" at bounding box center [256, 75] width 7 height 7
click at [210, 98] on span "Select an option" at bounding box center [209, 101] width 7 height 7
click at [210, 98] on input "Select an option" at bounding box center [209, 101] width 7 height 7
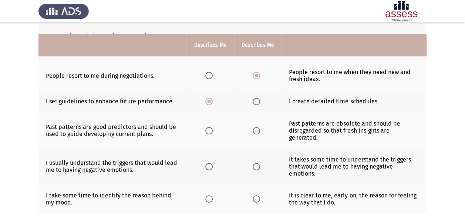
scroll to position [291, 0]
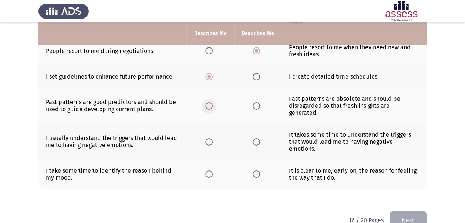
click at [210, 102] on span "Select an option" at bounding box center [209, 105] width 7 height 7
click at [210, 102] on input "Select an option" at bounding box center [209, 105] width 7 height 7
click at [210, 138] on span "Select an option" at bounding box center [209, 141] width 7 height 7
click at [210, 138] on input "Select an option" at bounding box center [209, 141] width 7 height 7
click at [255, 170] on span "Select an option" at bounding box center [256, 173] width 7 height 7
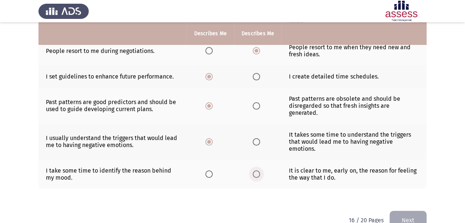
click at [255, 170] on input "Select an option" at bounding box center [256, 173] width 7 height 7
click at [411, 211] on button "Next" at bounding box center [408, 220] width 37 height 19
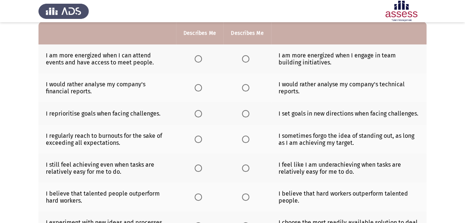
scroll to position [79, 0]
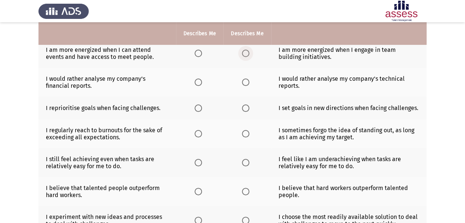
click at [244, 54] on span "Select an option" at bounding box center [245, 53] width 7 height 7
click at [244, 54] on input "Select an option" at bounding box center [245, 53] width 7 height 7
click at [198, 81] on span "Select an option" at bounding box center [198, 81] width 7 height 7
click at [198, 81] on input "Select an option" at bounding box center [198, 81] width 7 height 7
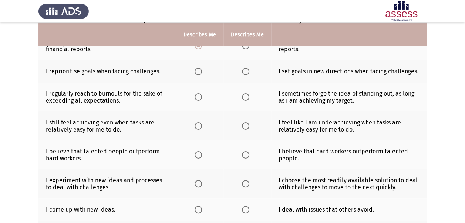
scroll to position [117, 0]
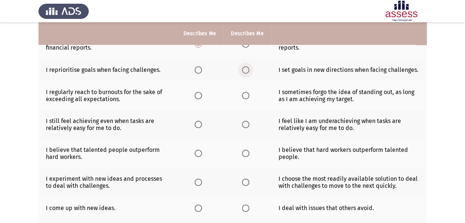
click at [248, 69] on span "Select an option" at bounding box center [245, 69] width 7 height 7
click at [248, 69] on input "Select an option" at bounding box center [245, 69] width 7 height 7
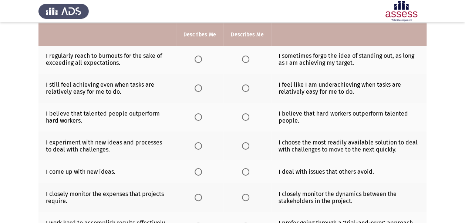
scroll to position [154, 0]
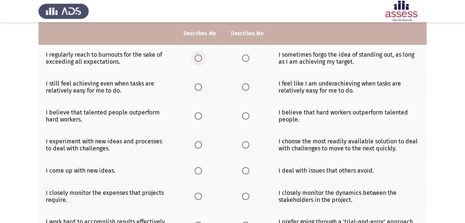
click at [195, 56] on span "Select an option" at bounding box center [198, 57] width 7 height 7
click at [195, 56] on input "Select an option" at bounding box center [198, 57] width 7 height 7
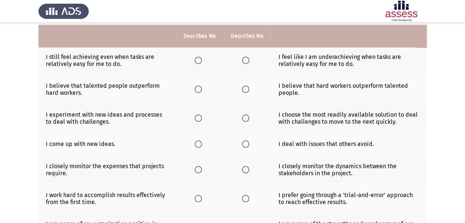
scroll to position [184, 0]
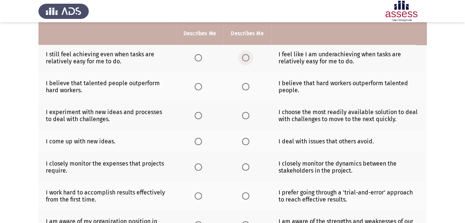
click at [244, 58] on span "Select an option" at bounding box center [245, 57] width 7 height 7
click at [244, 58] on input "Select an option" at bounding box center [245, 57] width 7 height 7
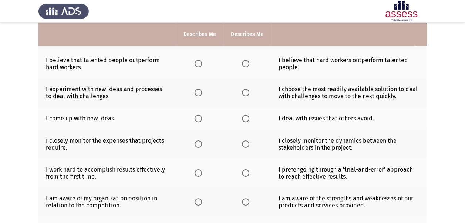
scroll to position [208, 0]
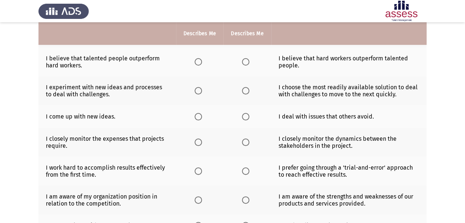
drag, startPoint x: 218, startPoint y: 68, endPoint x: 197, endPoint y: 59, distance: 23.9
click at [197, 59] on th at bounding box center [199, 61] width 47 height 29
click at [197, 59] on span "Select an option" at bounding box center [198, 61] width 7 height 7
click at [197, 59] on input "Select an option" at bounding box center [198, 61] width 7 height 7
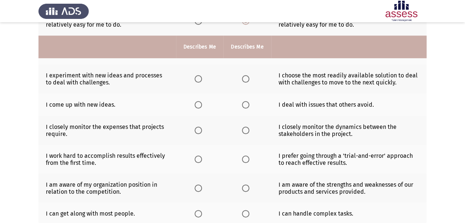
scroll to position [214, 0]
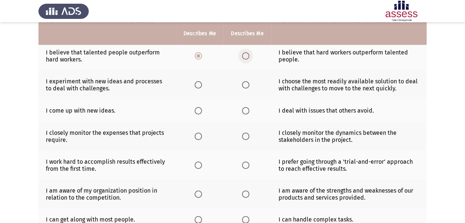
click at [242, 54] on span "Select an option" at bounding box center [245, 55] width 7 height 7
click at [242, 54] on input "Select an option" at bounding box center [245, 55] width 7 height 7
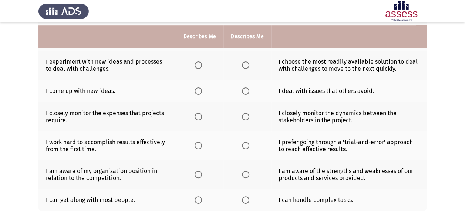
scroll to position [237, 0]
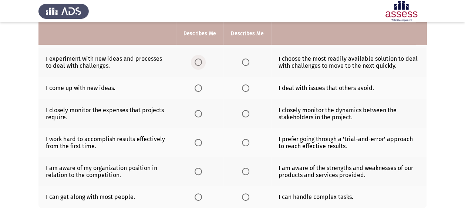
click at [197, 59] on span "Select an option" at bounding box center [198, 62] width 7 height 7
click at [197, 59] on input "Select an option" at bounding box center [198, 62] width 7 height 7
click at [198, 87] on span "Select an option" at bounding box center [198, 87] width 7 height 7
click at [198, 87] on input "Select an option" at bounding box center [198, 87] width 7 height 7
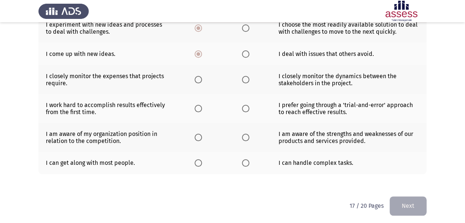
scroll to position [271, 0]
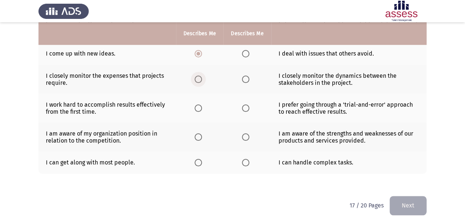
click at [196, 77] on span "Select an option" at bounding box center [198, 79] width 7 height 7
click at [196, 77] on input "Select an option" at bounding box center [198, 79] width 7 height 7
click at [195, 104] on span "Select an option" at bounding box center [198, 107] width 7 height 7
click at [195, 104] on input "Select an option" at bounding box center [198, 107] width 7 height 7
click at [245, 135] on span "Select an option" at bounding box center [245, 136] width 7 height 7
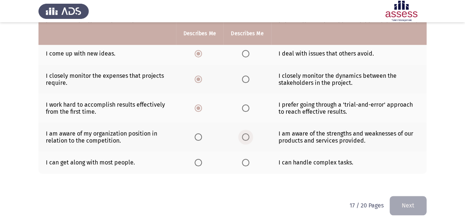
click at [245, 135] on input "Select an option" at bounding box center [245, 136] width 7 height 7
click at [247, 160] on span "Select an option" at bounding box center [245, 162] width 7 height 7
click at [247, 160] on input "Select an option" at bounding box center [245, 162] width 7 height 7
click at [197, 136] on span "Select an option" at bounding box center [198, 136] width 7 height 7
click at [197, 136] on input "Select an option" at bounding box center [198, 136] width 7 height 7
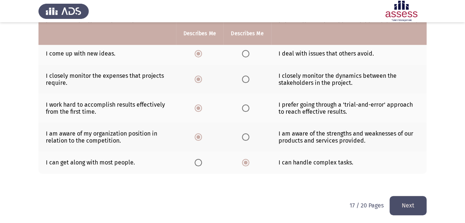
click at [405, 203] on button "Next" at bounding box center [408, 205] width 37 height 19
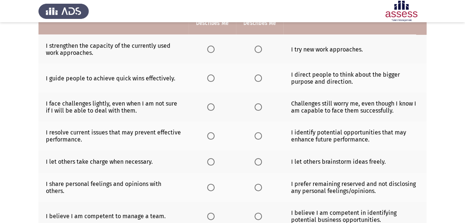
scroll to position [67, 0]
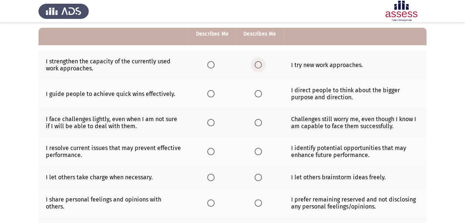
click at [260, 64] on span "Select an option" at bounding box center [258, 64] width 7 height 7
click at [260, 64] on input "Select an option" at bounding box center [258, 64] width 7 height 7
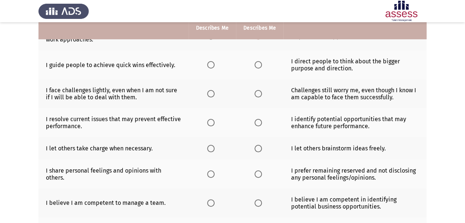
scroll to position [98, 0]
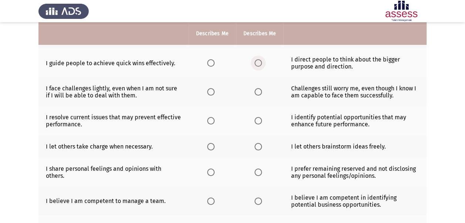
click at [258, 61] on span "Select an option" at bounding box center [258, 62] width 7 height 7
click at [258, 61] on input "Select an option" at bounding box center [258, 62] width 7 height 7
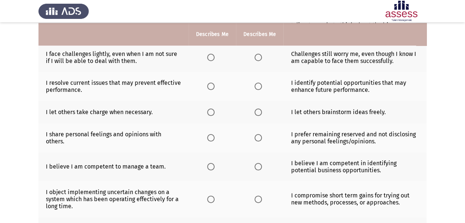
scroll to position [134, 0]
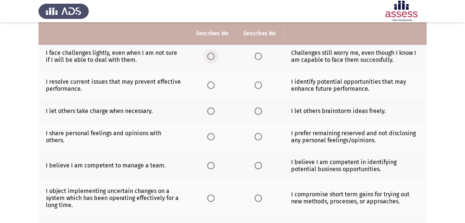
click at [211, 56] on span "Select an option" at bounding box center [210, 56] width 7 height 7
click at [211, 56] on input "Select an option" at bounding box center [210, 56] width 7 height 7
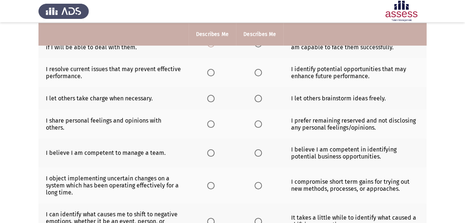
scroll to position [150, 0]
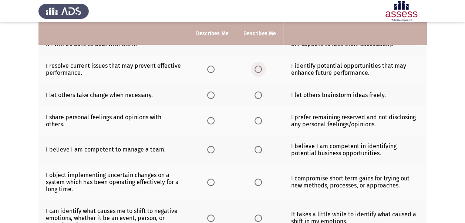
click at [258, 69] on span "Select an option" at bounding box center [258, 69] width 7 height 7
click at [258, 69] on input "Select an option" at bounding box center [258, 69] width 7 height 7
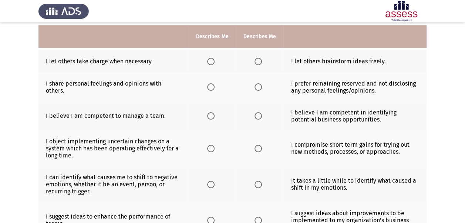
scroll to position [186, 0]
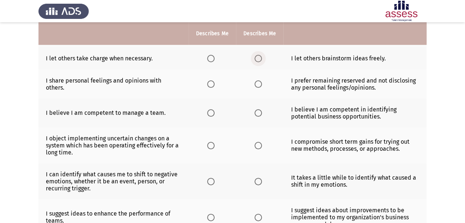
click at [258, 56] on span "Select an option" at bounding box center [258, 58] width 7 height 7
click at [258, 56] on input "Select an option" at bounding box center [258, 58] width 7 height 7
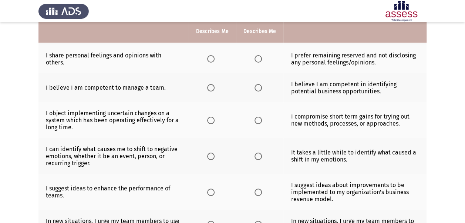
scroll to position [212, 0]
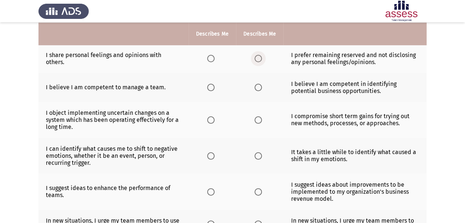
click at [259, 57] on span "Select an option" at bounding box center [258, 58] width 7 height 7
click at [259, 57] on input "Select an option" at bounding box center [258, 58] width 7 height 7
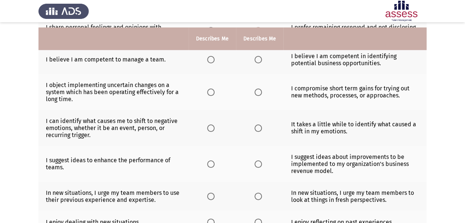
scroll to position [248, 0]
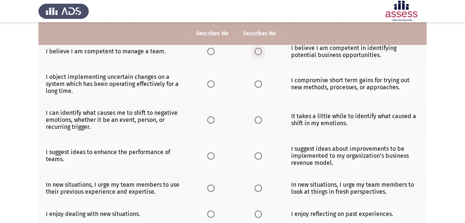
click at [256, 50] on span "Select an option" at bounding box center [258, 51] width 7 height 7
click at [256, 50] on input "Select an option" at bounding box center [258, 51] width 7 height 7
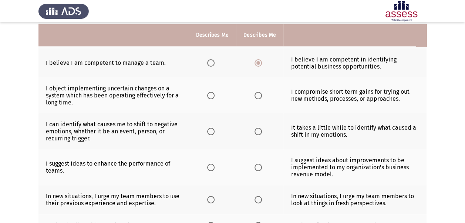
scroll to position [234, 0]
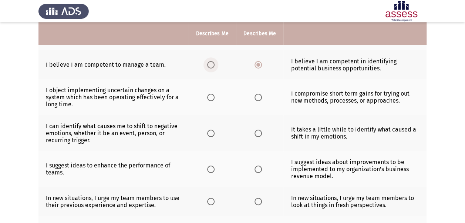
click at [213, 66] on span "Select an option" at bounding box center [210, 64] width 7 height 7
click at [213, 66] on input "Select an option" at bounding box center [210, 64] width 7 height 7
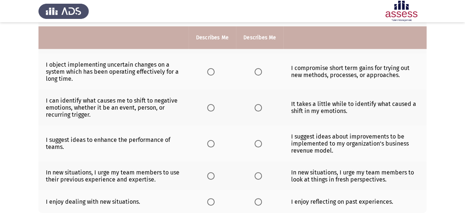
scroll to position [264, 0]
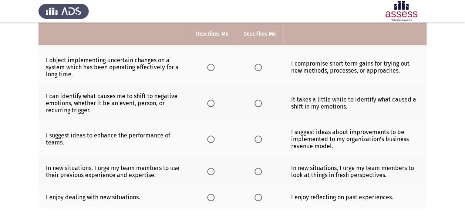
click at [211, 64] on span "Select an option" at bounding box center [210, 67] width 7 height 7
click at [211, 64] on input "Select an option" at bounding box center [210, 67] width 7 height 7
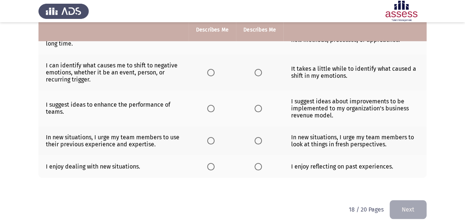
scroll to position [297, 0]
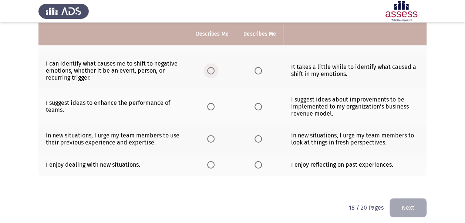
click at [210, 67] on span "Select an option" at bounding box center [210, 70] width 7 height 7
click at [210, 67] on input "Select an option" at bounding box center [210, 70] width 7 height 7
click at [256, 103] on span "Select an option" at bounding box center [258, 106] width 7 height 7
click at [256, 103] on input "Select an option" at bounding box center [258, 106] width 7 height 7
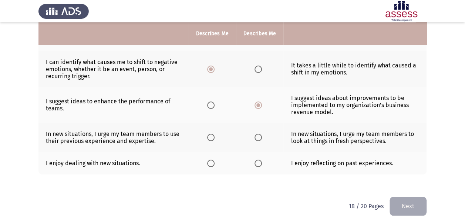
click at [360, 147] on td "In new situations, I urge my team members to look at things in fresh perspectiv…" at bounding box center [355, 137] width 143 height 29
click at [210, 136] on span "Select an option" at bounding box center [210, 137] width 7 height 7
click at [210, 136] on input "Select an option" at bounding box center [210, 137] width 7 height 7
click at [211, 162] on span "Select an option" at bounding box center [210, 163] width 7 height 7
click at [211, 162] on input "Select an option" at bounding box center [210, 163] width 7 height 7
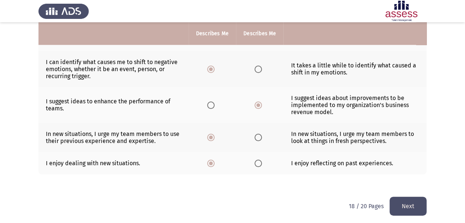
click at [259, 137] on span "Select an option" at bounding box center [258, 137] width 7 height 7
click at [259, 137] on input "Select an option" at bounding box center [258, 137] width 7 height 7
click at [408, 206] on button "Next" at bounding box center [408, 206] width 37 height 19
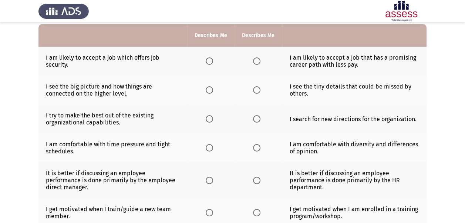
scroll to position [65, 0]
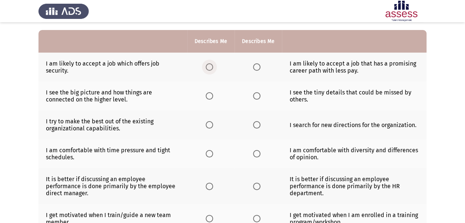
click at [208, 67] on span "Select an option" at bounding box center [209, 66] width 7 height 7
click at [208, 67] on input "Select an option" at bounding box center [209, 66] width 7 height 7
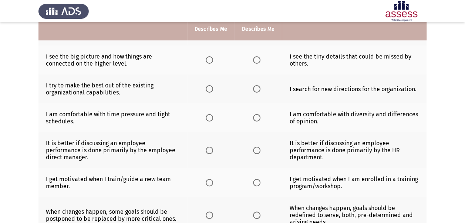
scroll to position [106, 0]
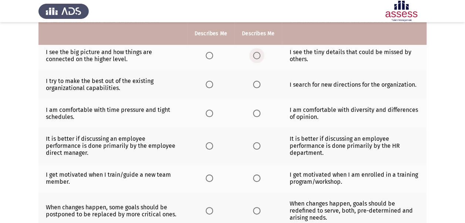
click at [256, 53] on span "Select an option" at bounding box center [256, 55] width 7 height 7
click at [256, 53] on input "Select an option" at bounding box center [256, 55] width 7 height 7
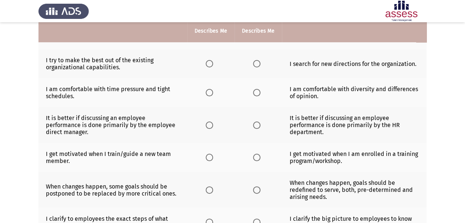
scroll to position [127, 0]
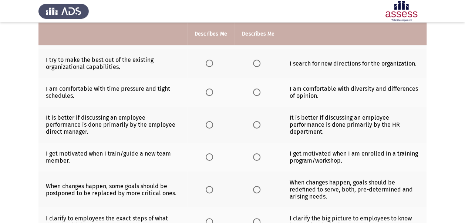
click at [259, 60] on span "Select an option" at bounding box center [256, 63] width 7 height 7
click at [259, 60] on input "Select an option" at bounding box center [256, 63] width 7 height 7
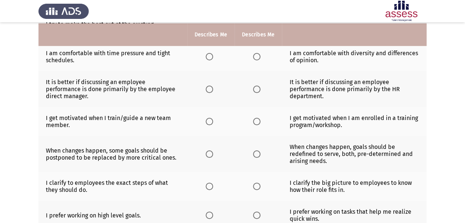
scroll to position [159, 0]
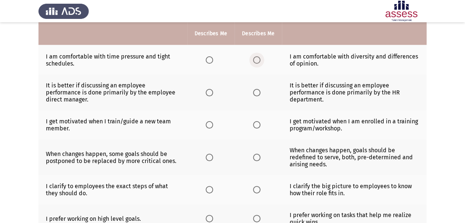
click at [255, 59] on span "Select an option" at bounding box center [256, 59] width 7 height 7
click at [255, 59] on input "Select an option" at bounding box center [256, 59] width 7 height 7
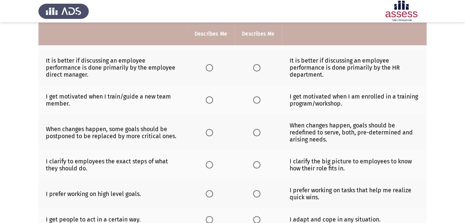
scroll to position [188, 0]
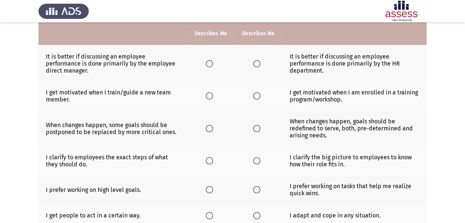
click at [210, 61] on span "Select an option" at bounding box center [209, 63] width 7 height 7
click at [210, 61] on input "Select an option" at bounding box center [209, 63] width 7 height 7
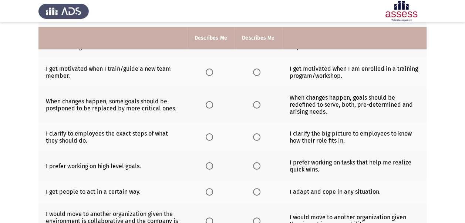
scroll to position [217, 0]
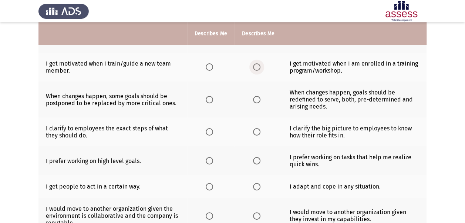
click at [255, 64] on span "Select an option" at bounding box center [256, 66] width 7 height 7
click at [255, 64] on input "Select an option" at bounding box center [256, 66] width 7 height 7
click at [213, 65] on span "Select an option" at bounding box center [209, 66] width 7 height 7
click at [213, 65] on input "Select an option" at bounding box center [209, 66] width 7 height 7
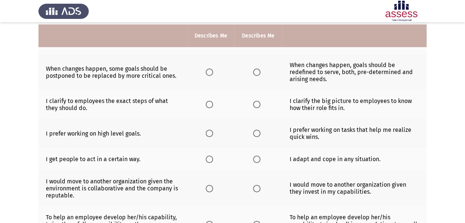
scroll to position [247, 0]
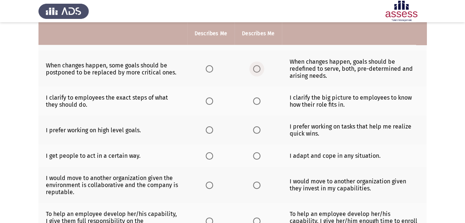
click at [256, 67] on span "Select an option" at bounding box center [256, 68] width 7 height 7
click at [256, 67] on input "Select an option" at bounding box center [256, 68] width 7 height 7
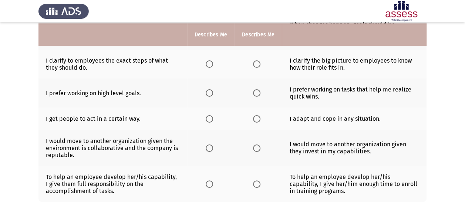
scroll to position [285, 0]
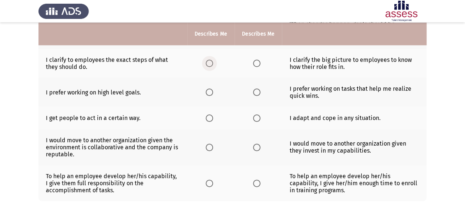
click at [208, 61] on span "Select an option" at bounding box center [209, 63] width 7 height 7
click at [208, 61] on input "Select an option" at bounding box center [209, 63] width 7 height 7
click at [254, 61] on span "Select an option" at bounding box center [256, 63] width 7 height 7
click at [254, 61] on input "Select an option" at bounding box center [256, 63] width 7 height 7
click at [208, 61] on span "Select an option" at bounding box center [209, 63] width 7 height 7
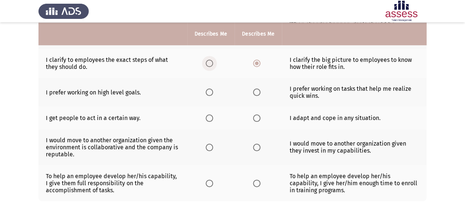
click at [208, 61] on input "Select an option" at bounding box center [209, 63] width 7 height 7
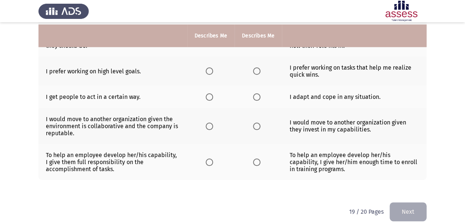
scroll to position [308, 0]
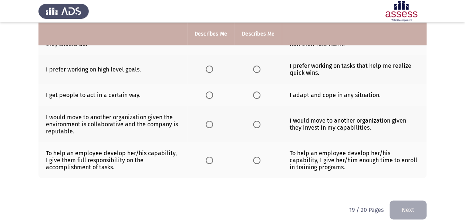
click at [209, 67] on span "Select an option" at bounding box center [209, 69] width 7 height 7
click at [209, 67] on input "Select an option" at bounding box center [209, 69] width 7 height 7
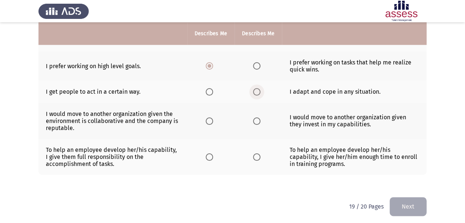
click at [258, 88] on span "Select an option" at bounding box center [256, 91] width 7 height 7
click at [258, 88] on input "Select an option" at bounding box center [256, 91] width 7 height 7
click at [258, 118] on span "Select an option" at bounding box center [256, 120] width 7 height 7
click at [258, 118] on input "Select an option" at bounding box center [256, 120] width 7 height 7
click at [207, 155] on span "Select an option" at bounding box center [209, 156] width 7 height 7
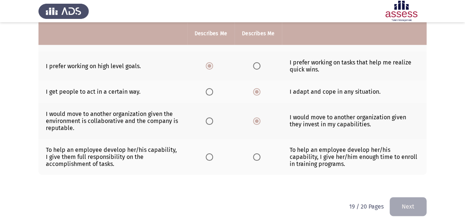
click at [207, 155] on input "Select an option" at bounding box center [209, 156] width 7 height 7
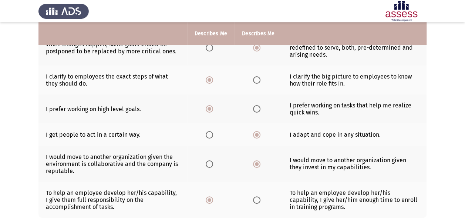
scroll to position [261, 0]
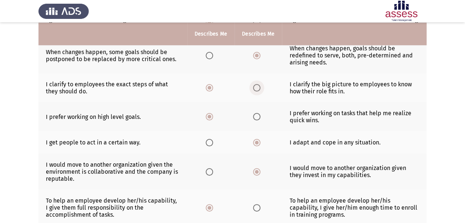
click at [255, 85] on span "Select an option" at bounding box center [256, 87] width 7 height 7
click at [255, 85] on input "Select an option" at bounding box center [256, 87] width 7 height 7
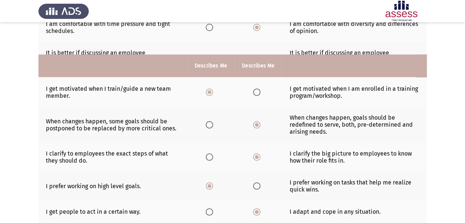
scroll to position [311, 0]
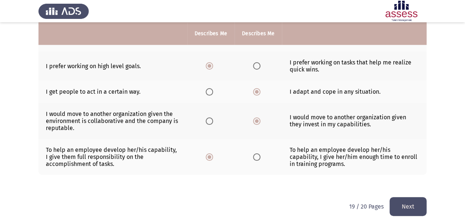
click at [410, 202] on button "Next" at bounding box center [408, 206] width 37 height 19
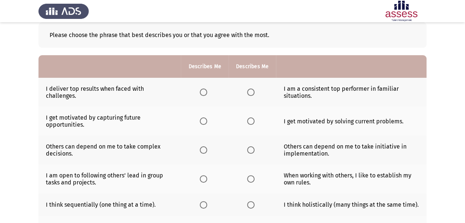
scroll to position [48, 0]
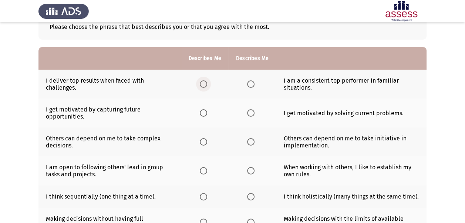
click at [203, 84] on span "Select an option" at bounding box center [203, 83] width 7 height 7
click at [203, 84] on input "Select an option" at bounding box center [203, 83] width 7 height 7
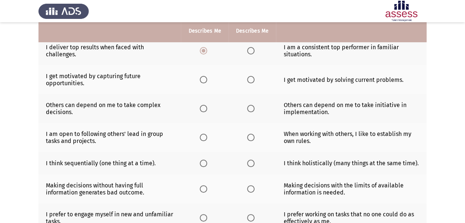
scroll to position [82, 0]
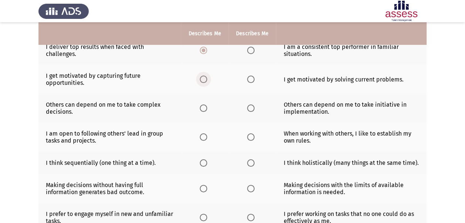
click at [205, 79] on span "Select an option" at bounding box center [203, 79] width 7 height 7
click at [205, 79] on input "Select an option" at bounding box center [203, 79] width 7 height 7
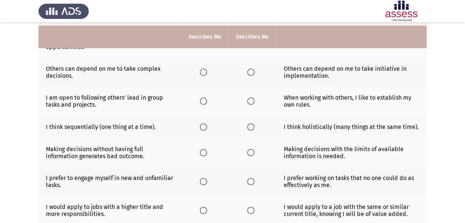
scroll to position [122, 0]
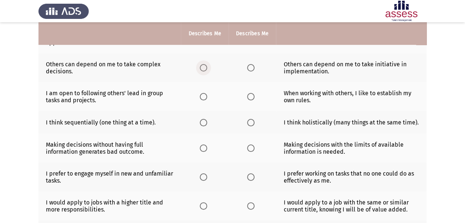
click at [206, 67] on span "Select an option" at bounding box center [203, 67] width 7 height 7
click at [206, 67] on input "Select an option" at bounding box center [203, 67] width 7 height 7
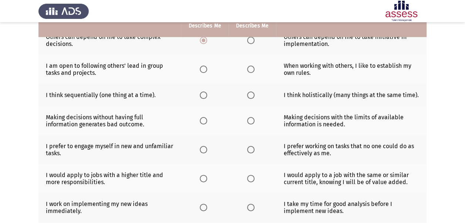
scroll to position [151, 0]
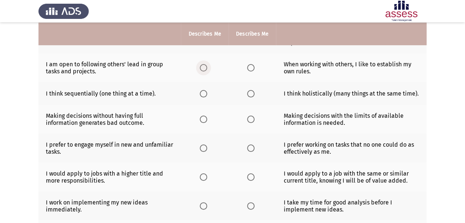
click at [202, 68] on span "Select an option" at bounding box center [203, 67] width 7 height 7
click at [202, 68] on input "Select an option" at bounding box center [203, 67] width 7 height 7
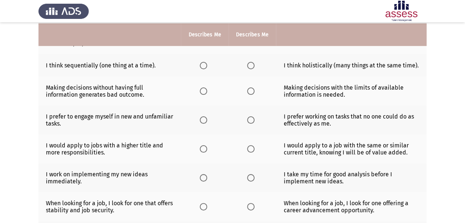
scroll to position [180, 0]
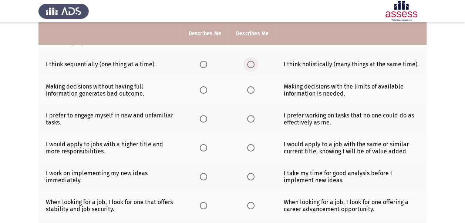
click at [249, 63] on span "Select an option" at bounding box center [250, 64] width 7 height 7
click at [249, 63] on input "Select an option" at bounding box center [250, 64] width 7 height 7
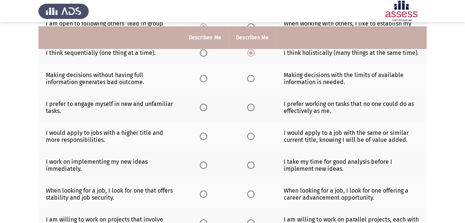
scroll to position [198, 0]
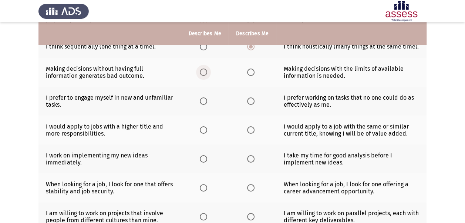
click at [207, 73] on span "Select an option" at bounding box center [203, 72] width 7 height 7
click at [207, 73] on input "Select an option" at bounding box center [203, 72] width 7 height 7
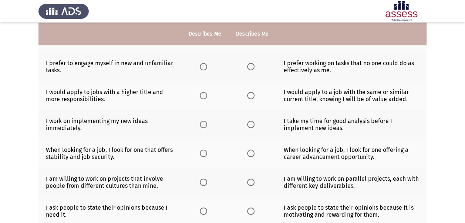
scroll to position [233, 0]
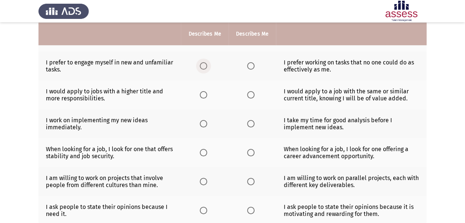
click at [204, 64] on span "Select an option" at bounding box center [203, 65] width 7 height 7
click at [204, 64] on input "Select an option" at bounding box center [203, 65] width 7 height 7
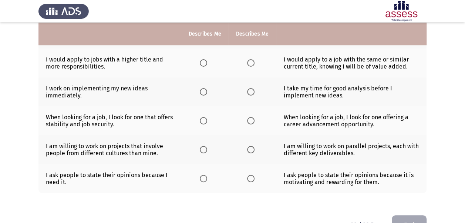
scroll to position [261, 0]
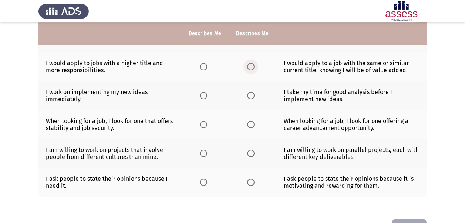
click at [250, 65] on span "Select an option" at bounding box center [250, 66] width 7 height 7
click at [250, 65] on input "Select an option" at bounding box center [250, 66] width 7 height 7
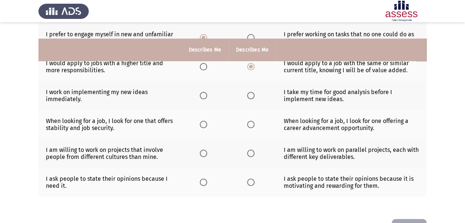
scroll to position [284, 0]
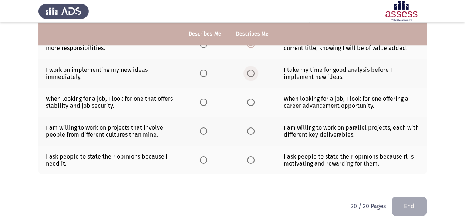
click at [248, 70] on span "Select an option" at bounding box center [250, 73] width 7 height 7
click at [248, 70] on input "Select an option" at bounding box center [250, 73] width 7 height 7
click at [250, 100] on span "Select an option" at bounding box center [250, 101] width 7 height 7
click at [250, 100] on input "Select an option" at bounding box center [250, 101] width 7 height 7
click at [253, 130] on span "Select an option" at bounding box center [250, 130] width 7 height 7
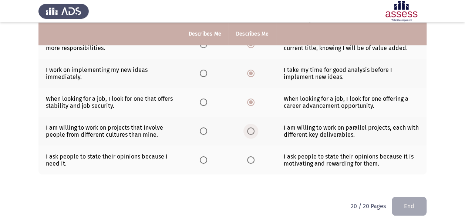
click at [253, 130] on input "Select an option" at bounding box center [250, 130] width 7 height 7
click at [250, 157] on span "Select an option" at bounding box center [250, 159] width 7 height 7
click at [250, 157] on input "Select an option" at bounding box center [250, 159] width 7 height 7
click at [415, 199] on button "End" at bounding box center [409, 206] width 35 height 19
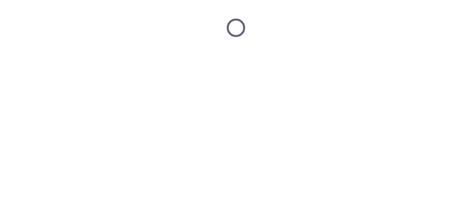
scroll to position [0, 0]
